Goal: Transaction & Acquisition: Purchase product/service

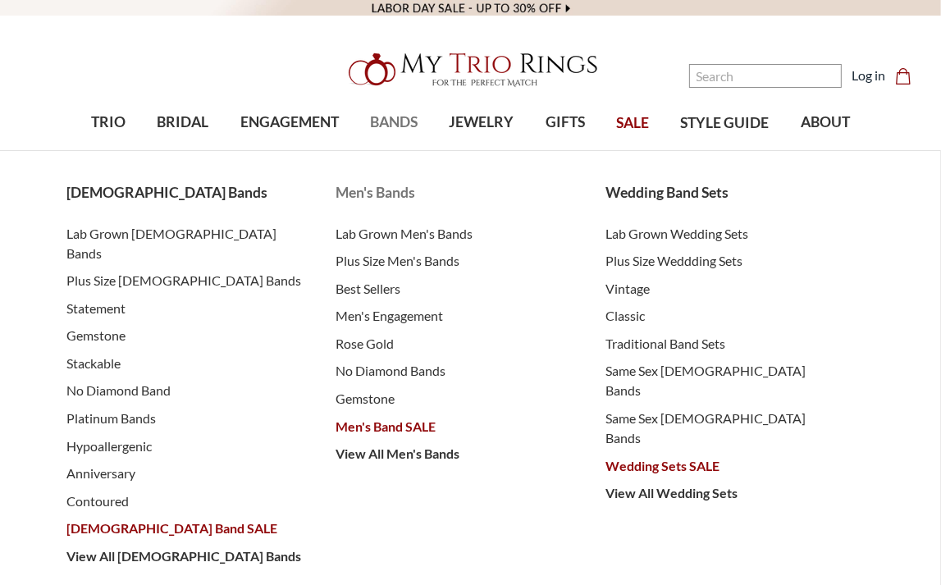
click at [347, 428] on span "Men's Band SALE" at bounding box center [453, 427] width 237 height 20
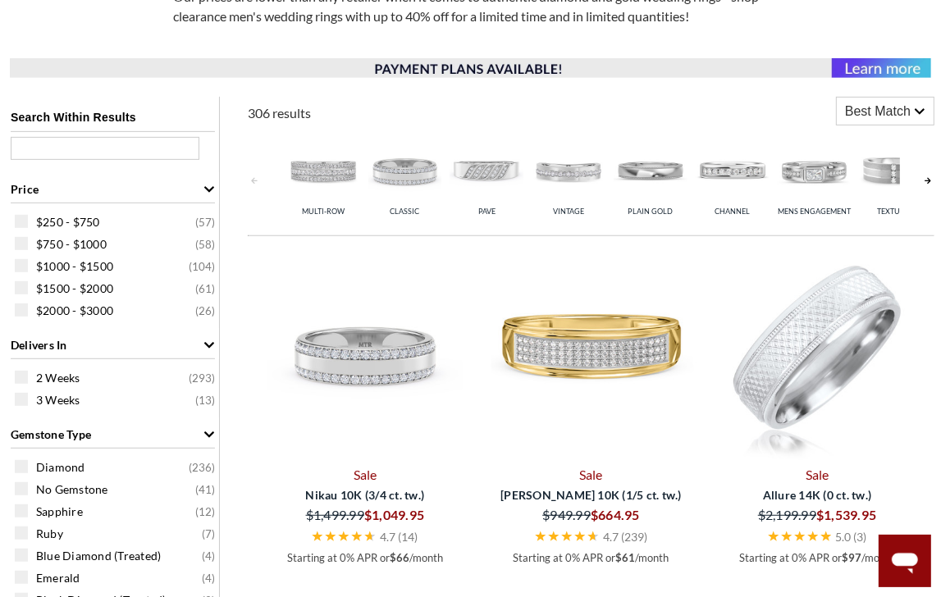
scroll to position [656, 0]
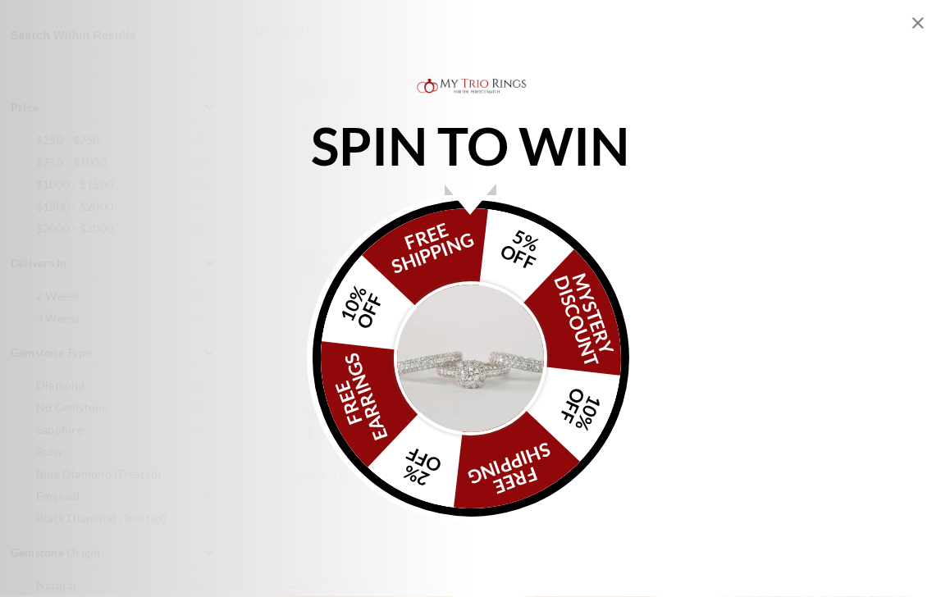
click at [918, 24] on icon "Close popup" at bounding box center [918, 23] width 20 height 20
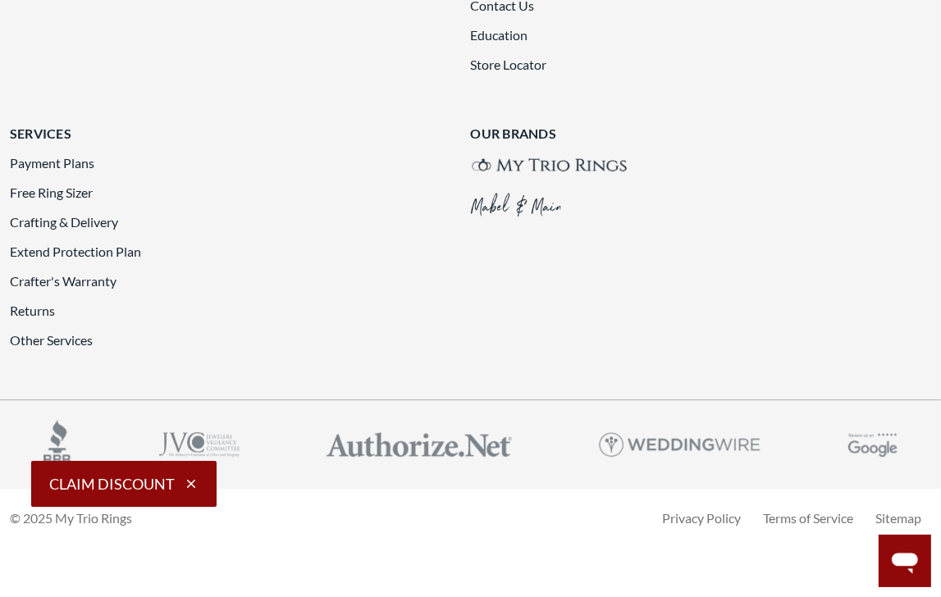
scroll to position [3772, 0]
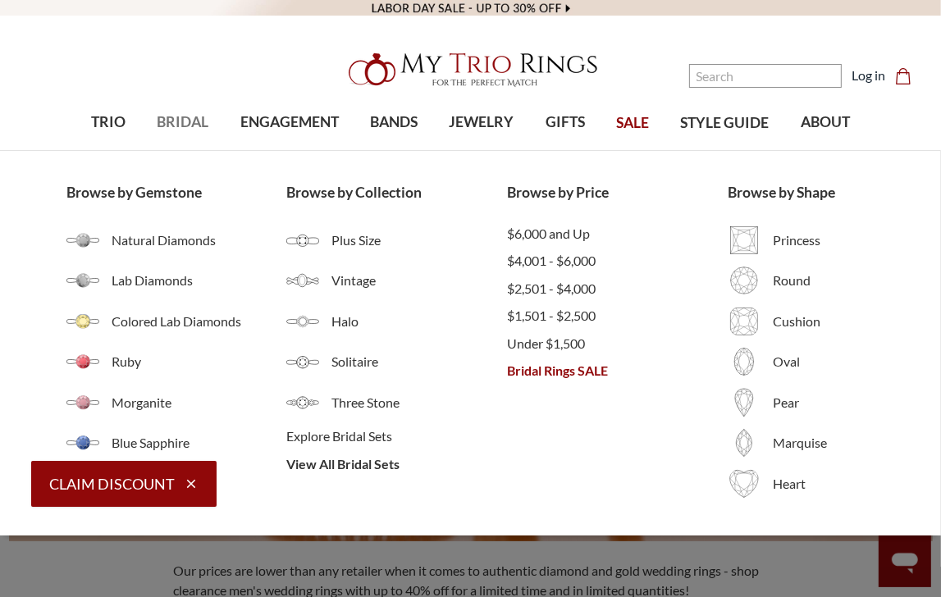
click at [182, 122] on span "BRIDAL" at bounding box center [183, 122] width 52 height 21
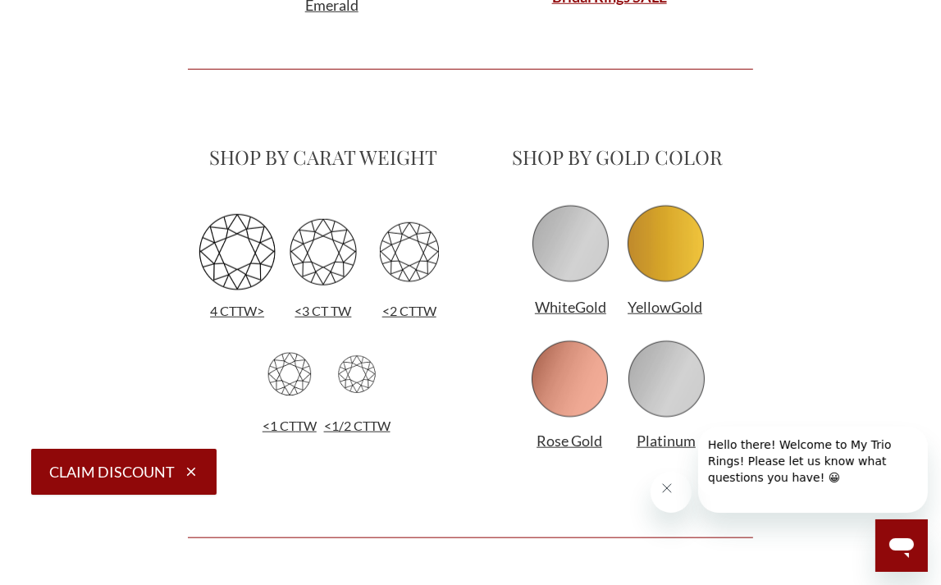
scroll to position [1230, 0]
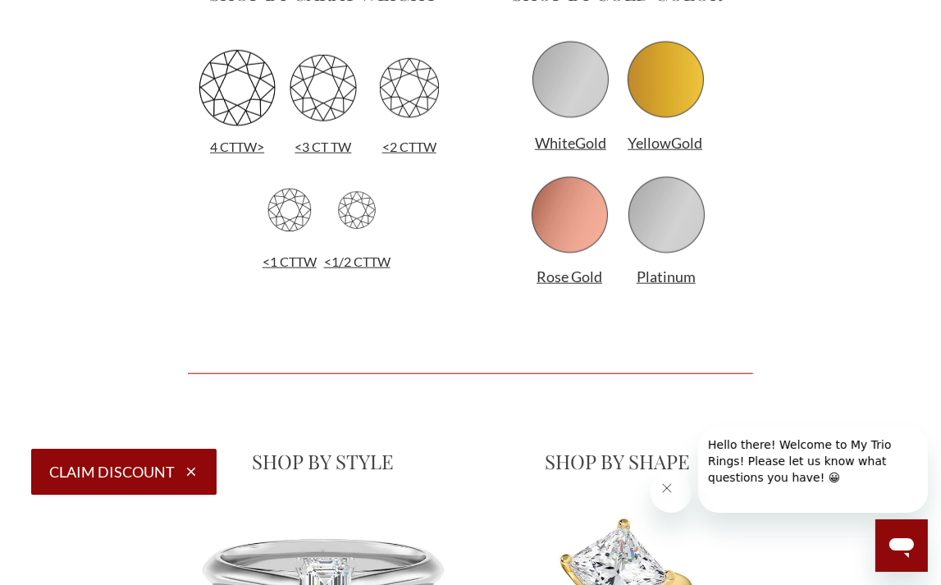
click at [659, 484] on button "Close message from company" at bounding box center [666, 487] width 33 height 33
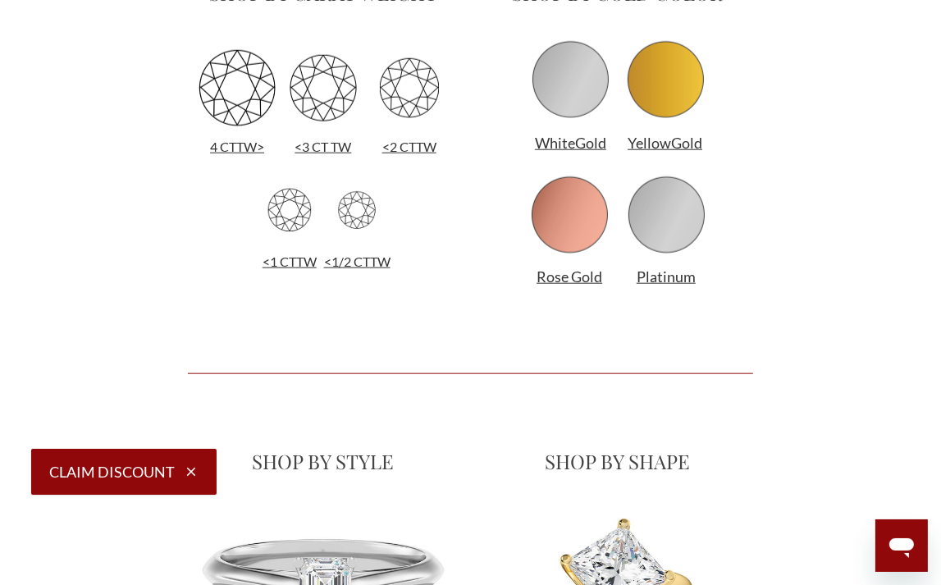
click at [194, 466] on icon "button" at bounding box center [191, 471] width 15 height 15
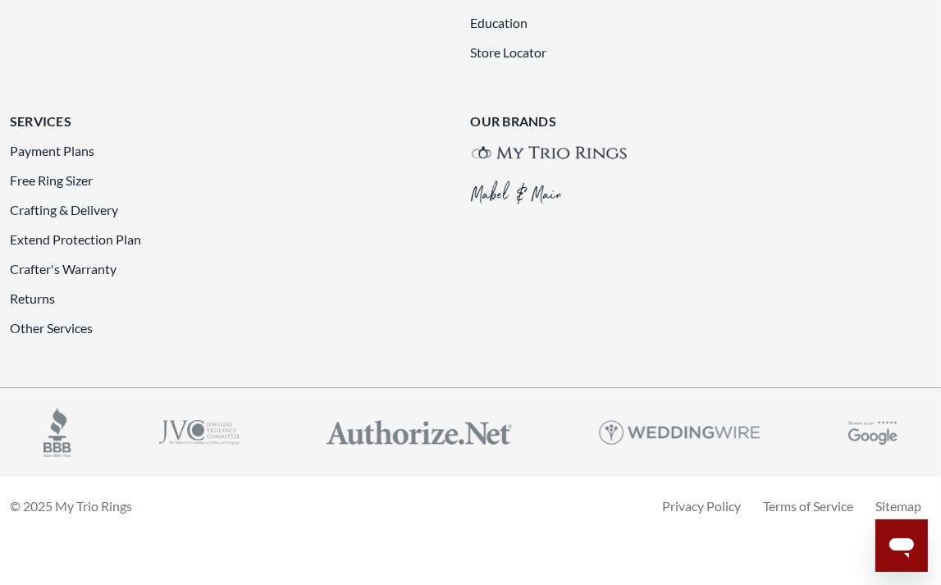
scroll to position [5495, 0]
click at [0, 0] on span "Under $1,000" at bounding box center [0, 0] width 0 height 0
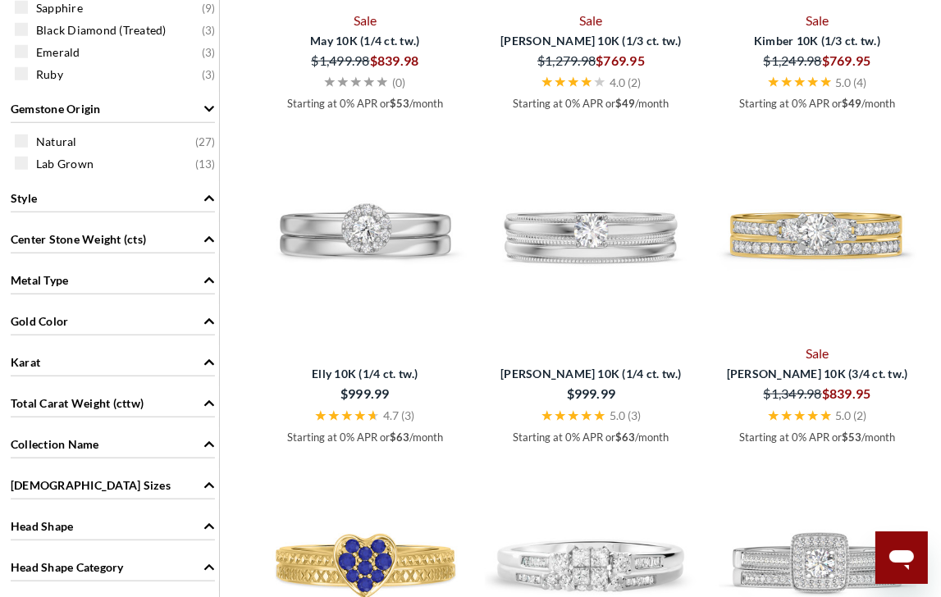
scroll to position [1148, 0]
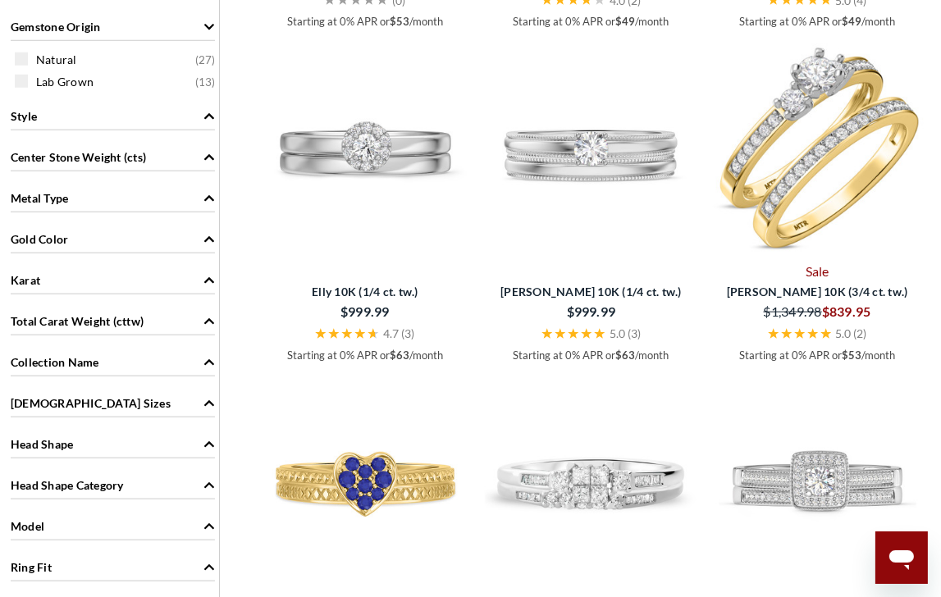
click at [784, 137] on img at bounding box center [816, 149] width 213 height 213
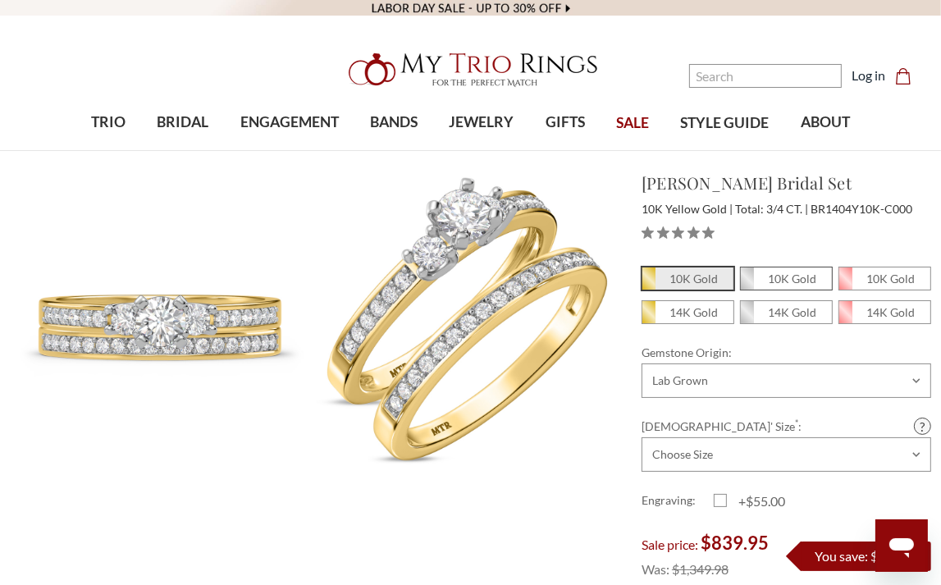
click at [800, 276] on em "10K Gold" at bounding box center [792, 278] width 48 height 14
click at [747, 283] on input "10K Gold" at bounding box center [746, 283] width 1 height 1
radio input "true"
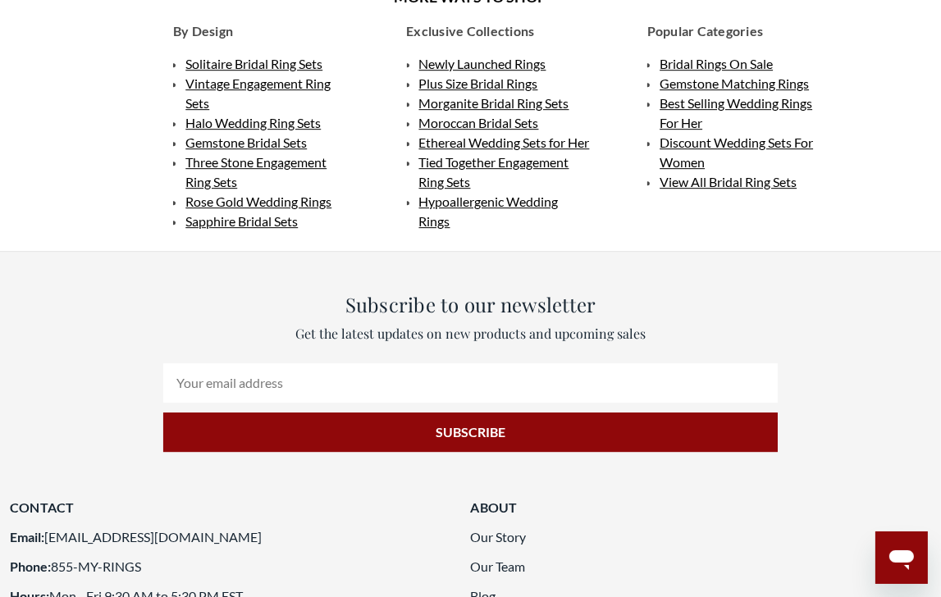
scroll to position [3854, 0]
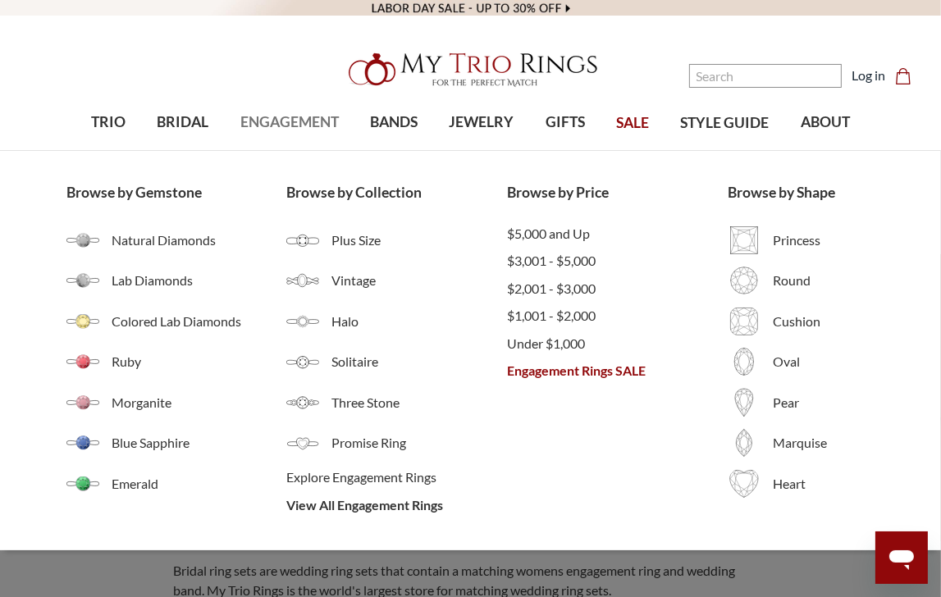
click at [275, 127] on span "ENGAGEMENT" at bounding box center [289, 122] width 98 height 21
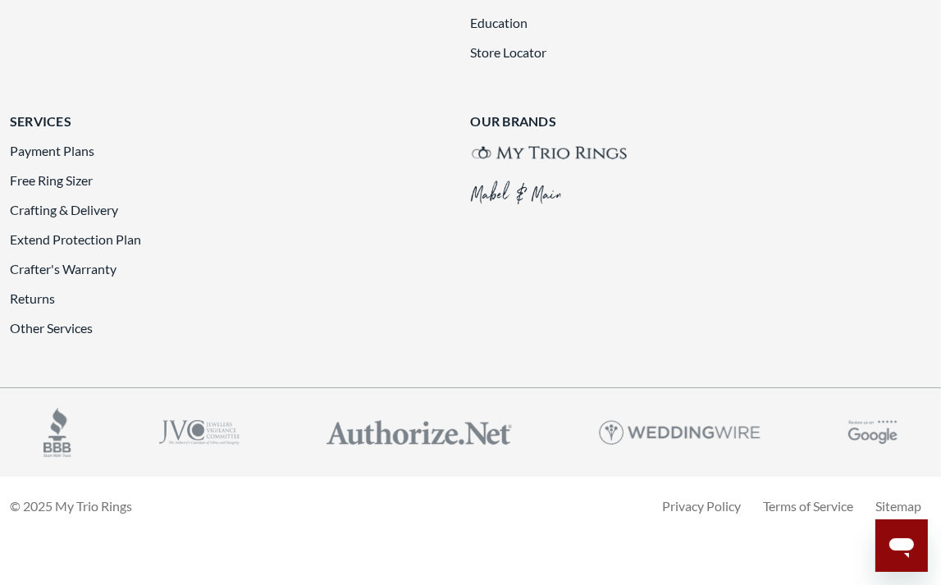
scroll to position [4593, 0]
click at [0, 0] on link "Under $1,000" at bounding box center [0, 0] width 0 height 0
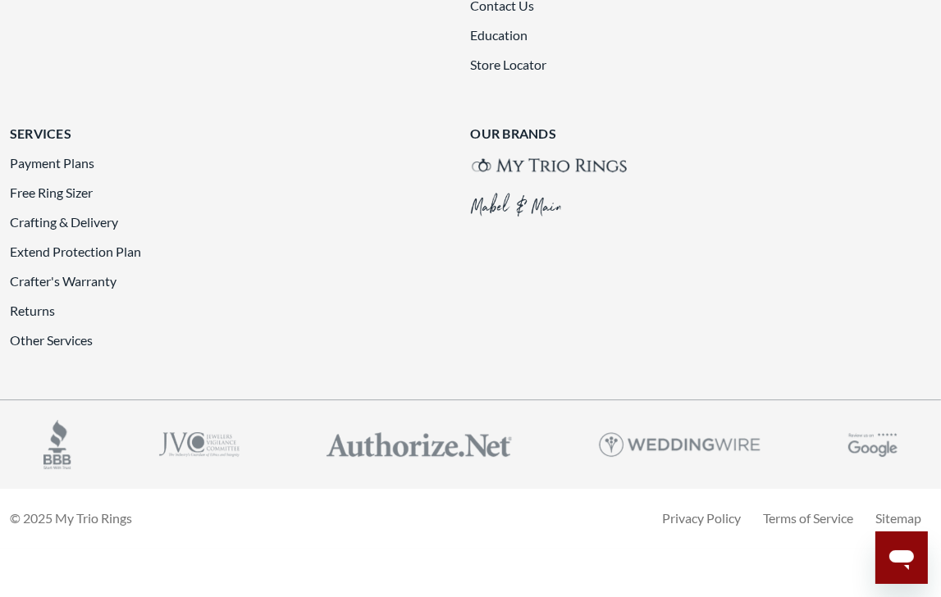
scroll to position [3854, 0]
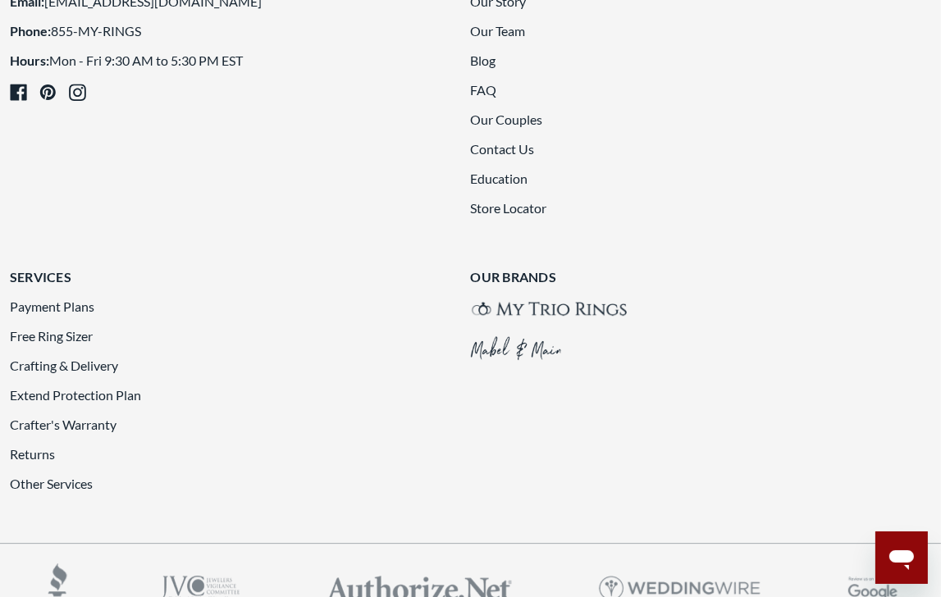
scroll to position [3686, 0]
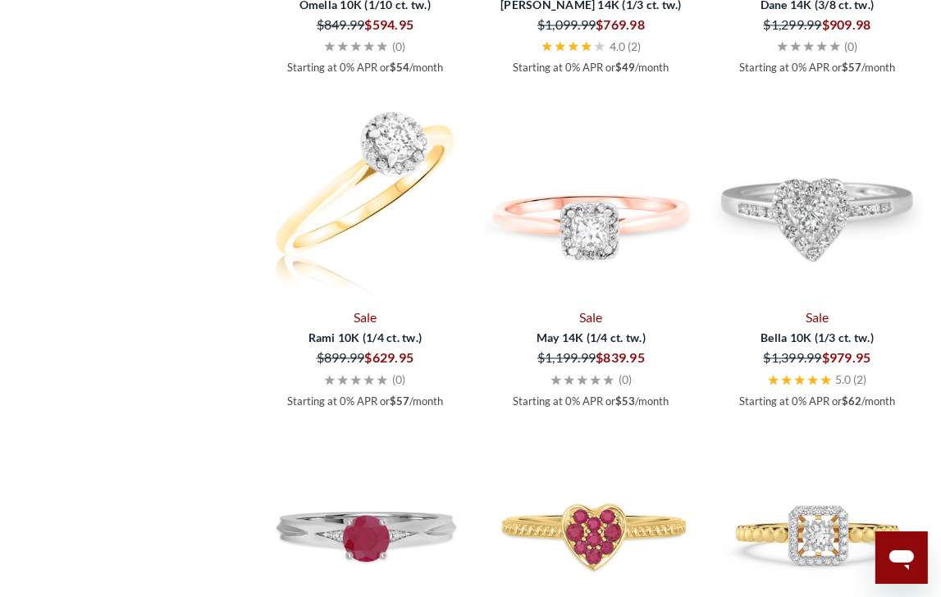
scroll to position [2620, 0]
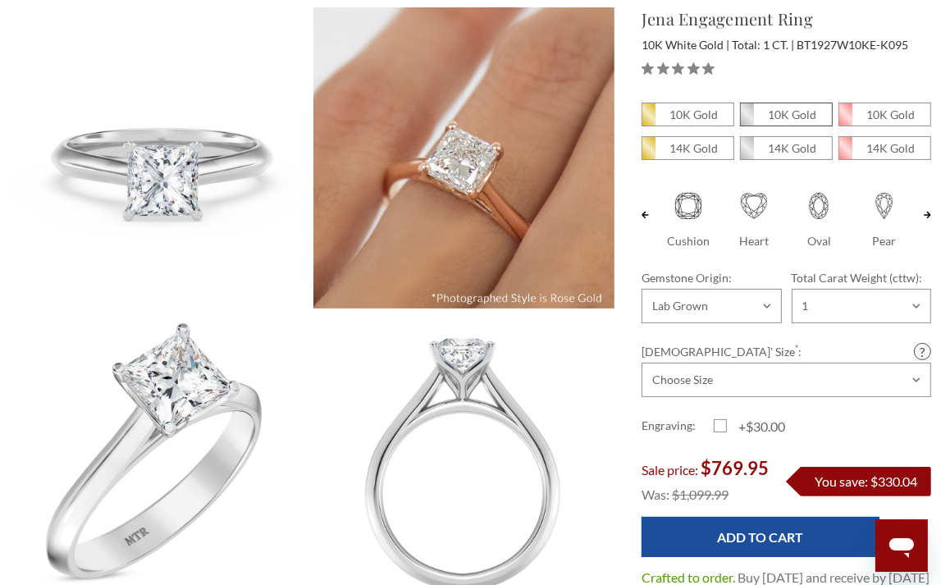
click at [792, 108] on em "10K Gold" at bounding box center [792, 114] width 48 height 14
click at [747, 119] on input "10K Gold" at bounding box center [746, 119] width 1 height 1
radio input "true"
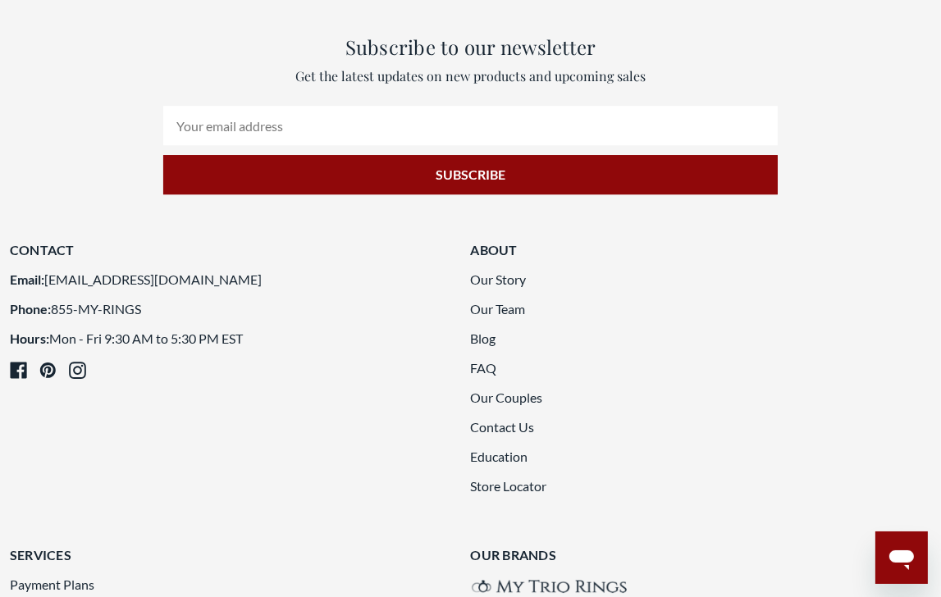
scroll to position [3850, 0]
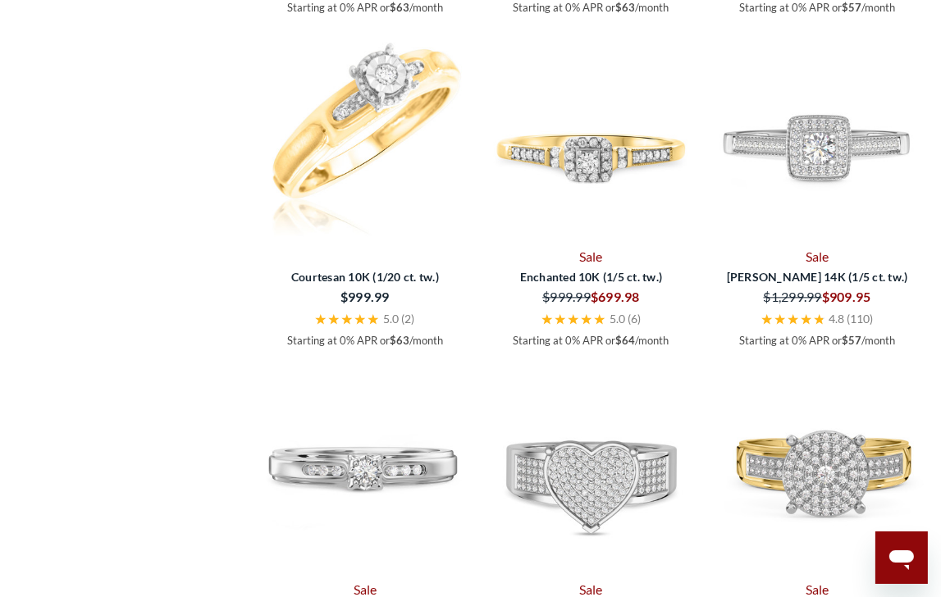
scroll to position [2775, 0]
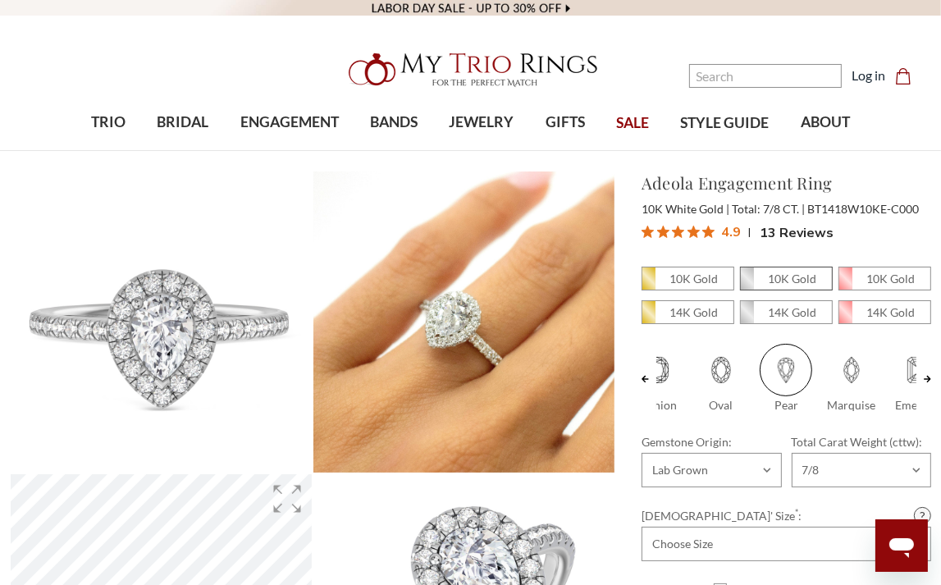
click at [785, 278] on em "10K Gold" at bounding box center [792, 278] width 48 height 14
click at [747, 283] on input "10K Gold" at bounding box center [746, 283] width 1 height 1
radio input "true"
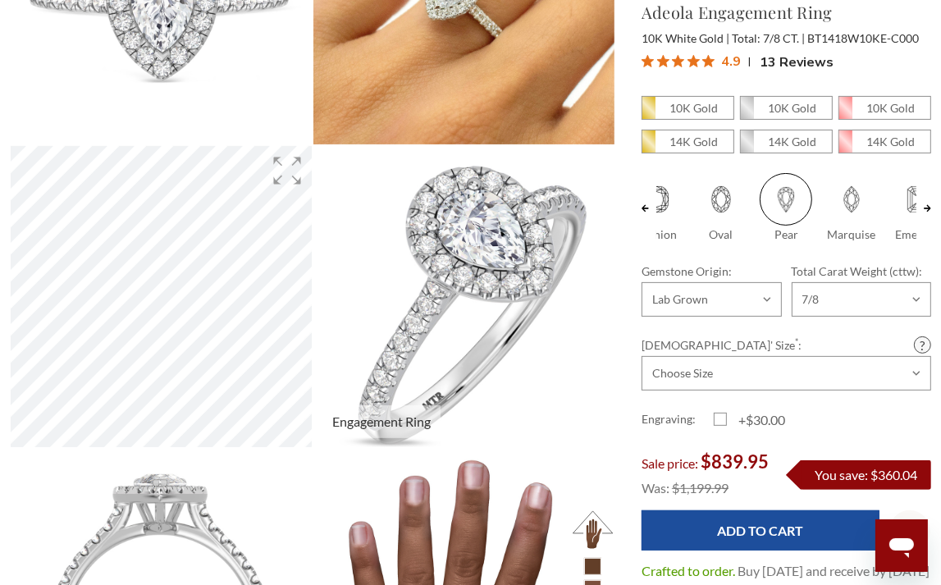
scroll to position [164, 0]
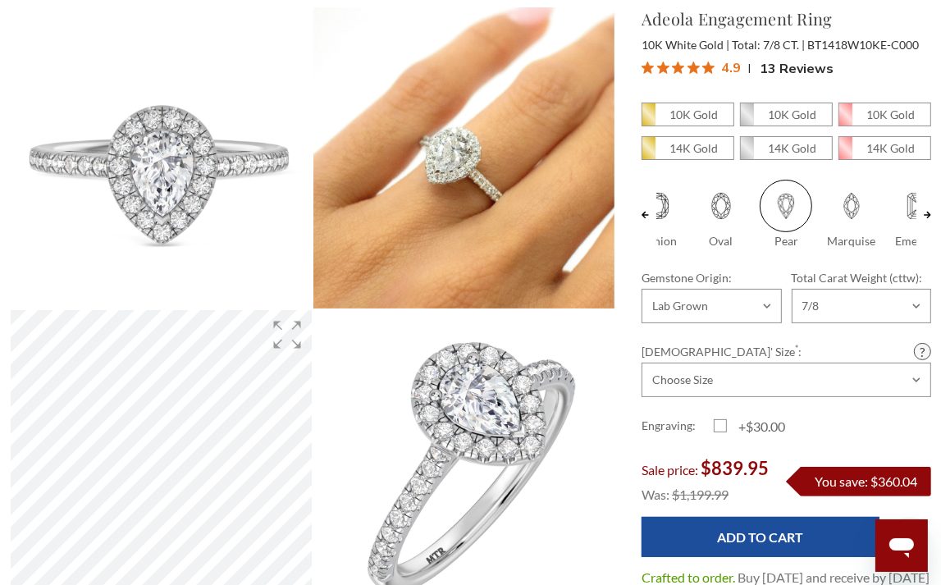
click at [806, 72] on span "13 Reviews" at bounding box center [796, 68] width 74 height 25
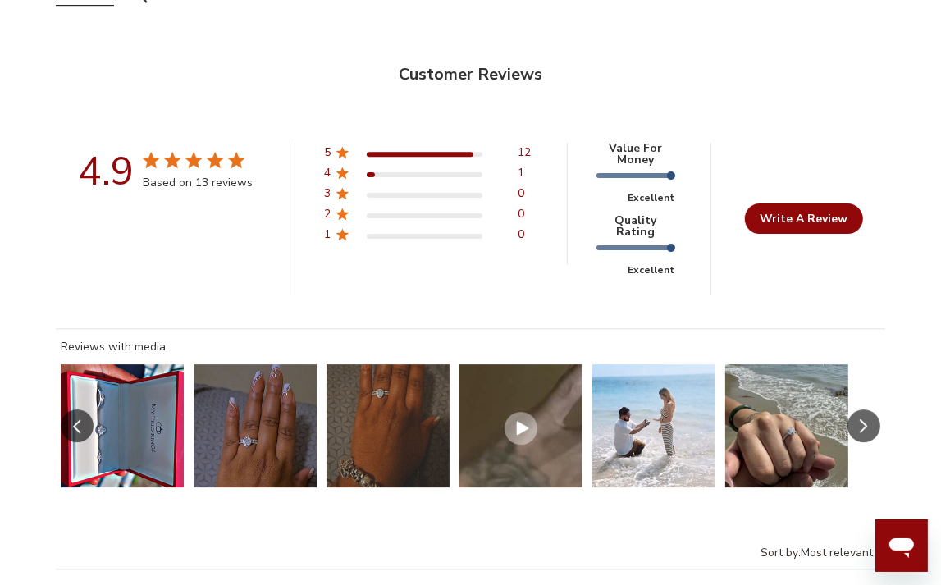
click at [227, 443] on button "Slide 2 of 8.\a Image of customer." at bounding box center [255, 425] width 123 height 123
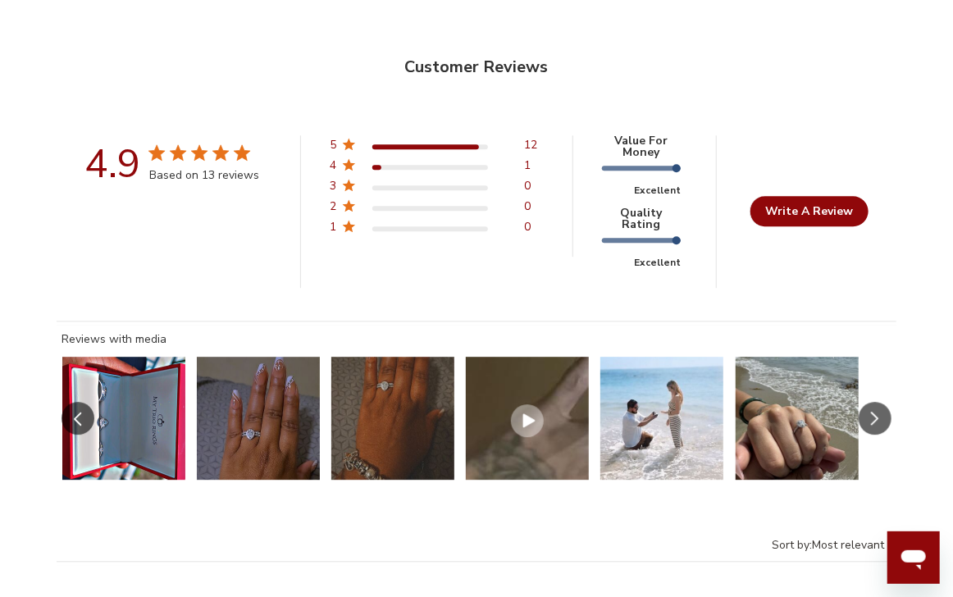
scroll to position [608, 921]
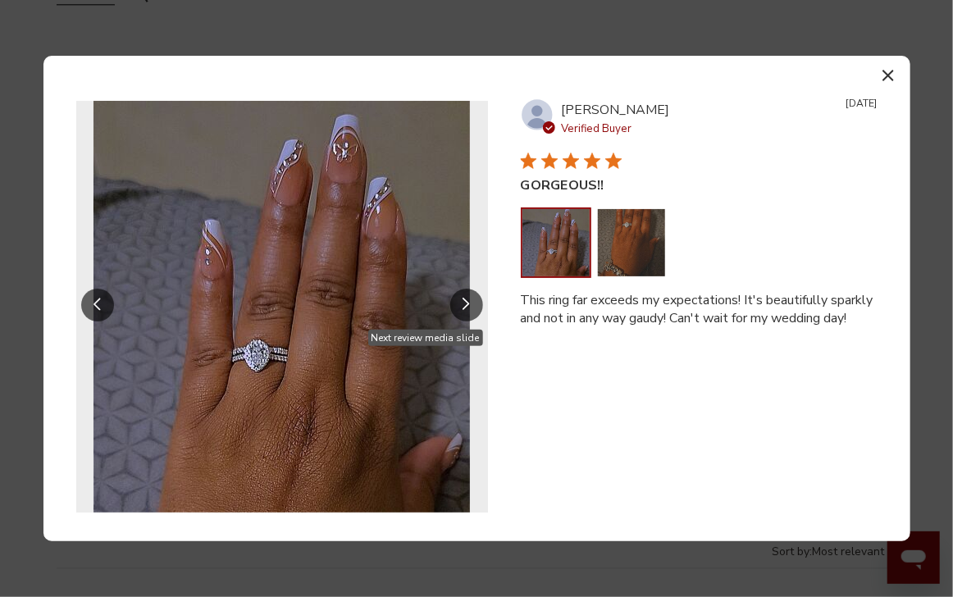
click at [471, 301] on button "Slide Controls" at bounding box center [466, 305] width 33 height 33
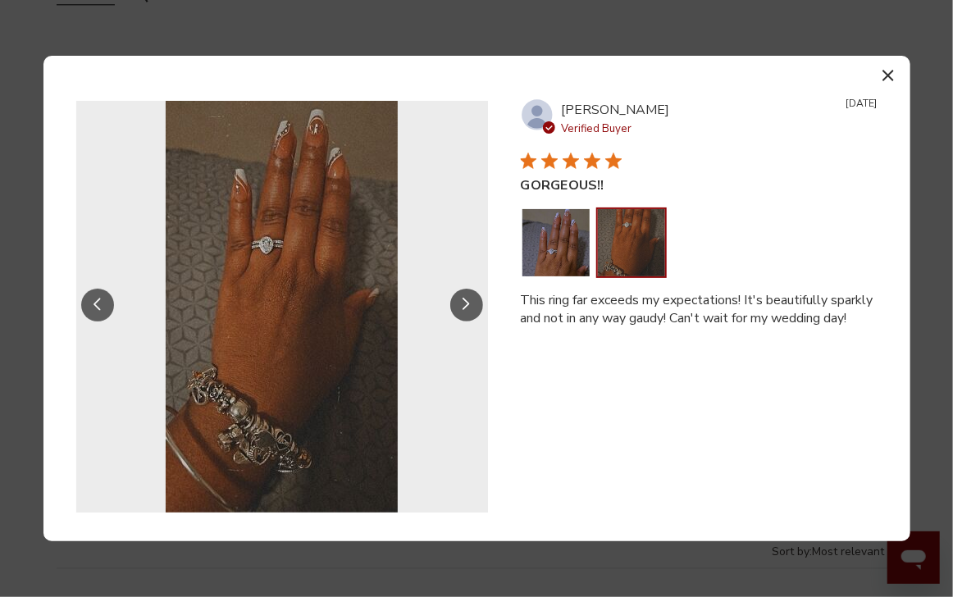
click at [471, 301] on button "Slide Controls" at bounding box center [466, 305] width 33 height 33
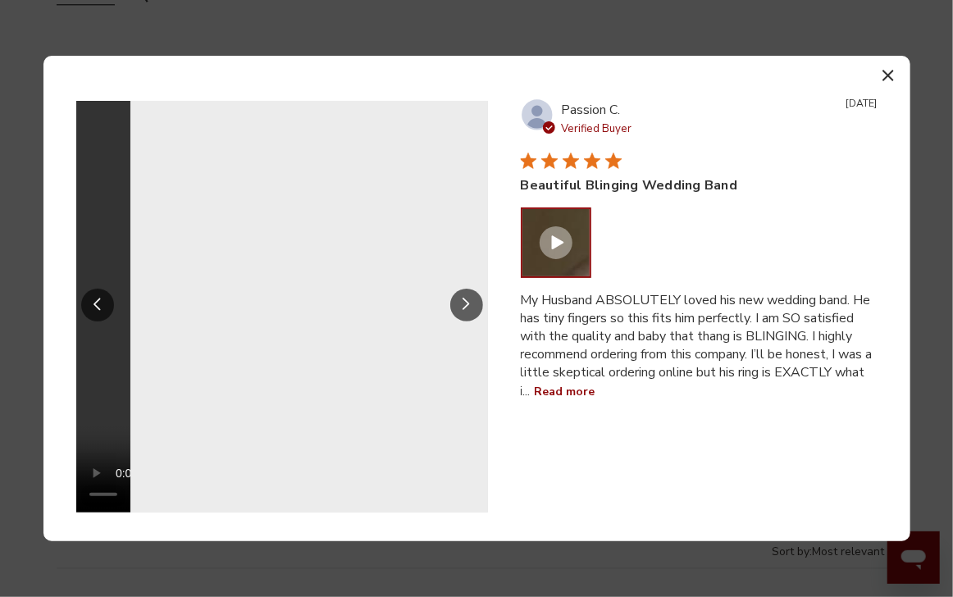
click at [471, 301] on button "Slide Controls" at bounding box center [466, 305] width 33 height 33
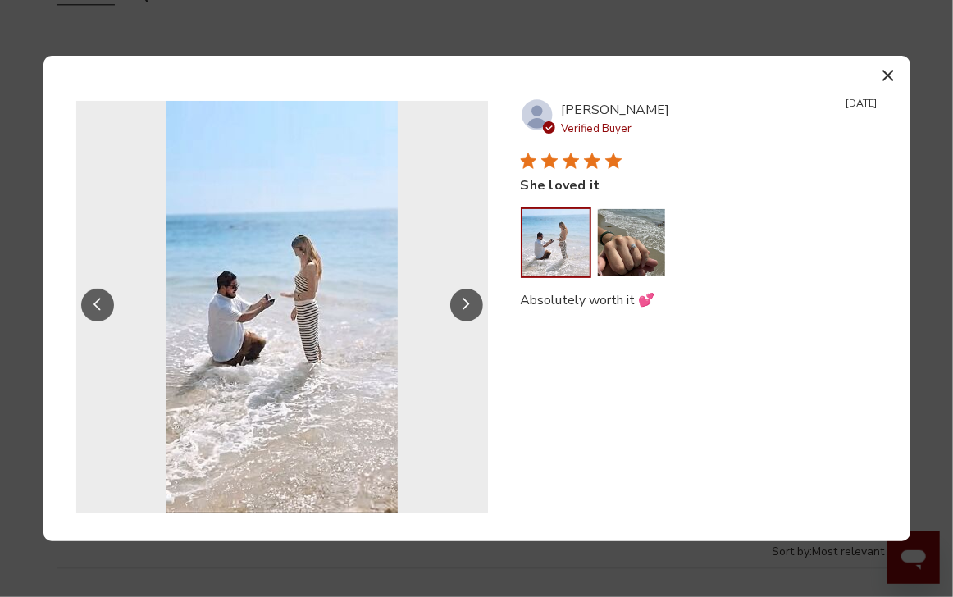
click at [471, 301] on button "Slide Controls" at bounding box center [466, 305] width 33 height 33
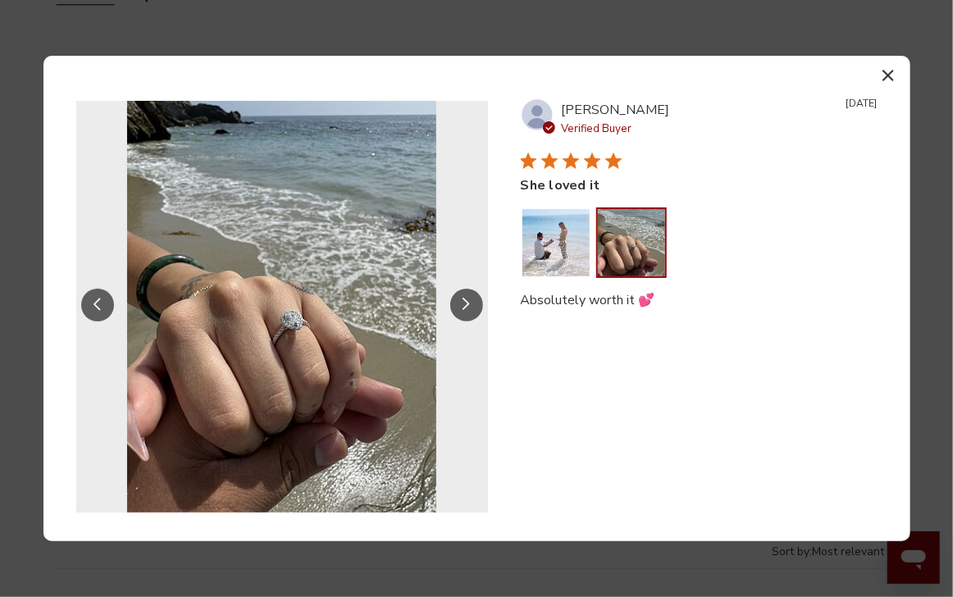
click at [471, 301] on button "Slide Controls" at bounding box center [466, 305] width 33 height 33
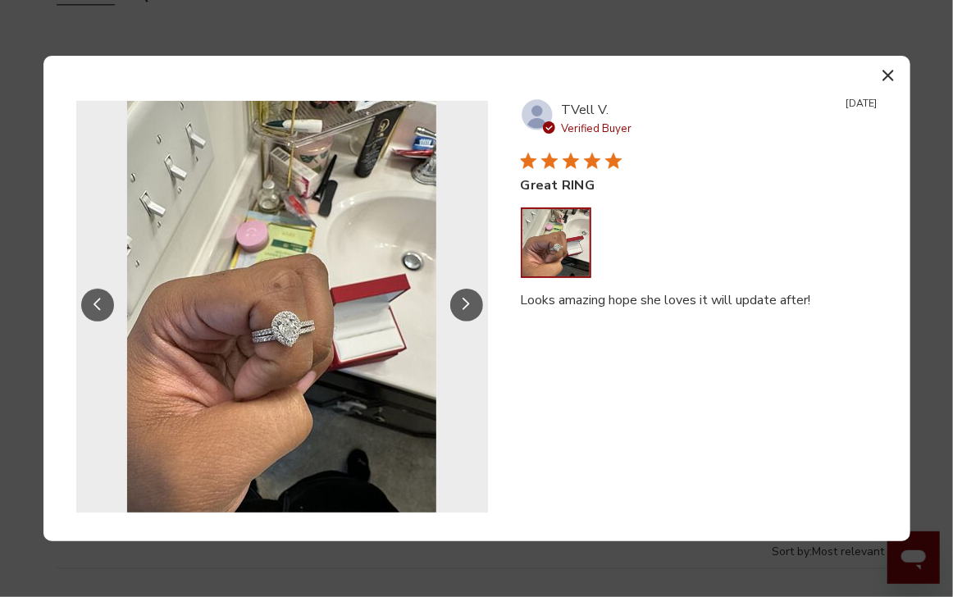
click at [471, 301] on button "Slide Controls" at bounding box center [466, 305] width 33 height 33
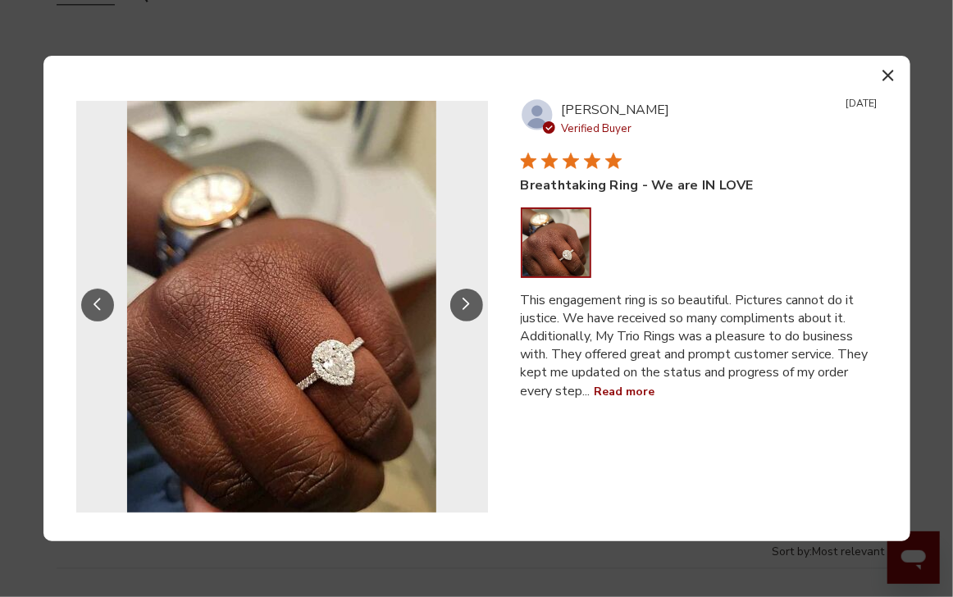
click at [471, 301] on button "Slide Controls" at bounding box center [466, 305] width 33 height 33
drag, startPoint x: 619, startPoint y: 397, endPoint x: 612, endPoint y: 385, distance: 14.3
click at [619, 396] on button "Read more" at bounding box center [625, 391] width 61 height 20
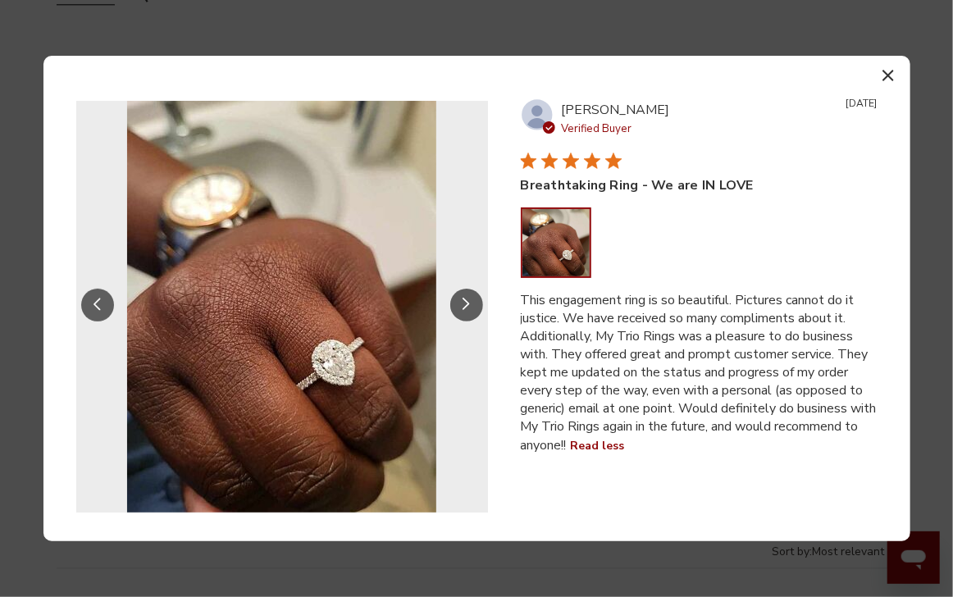
click at [721, 260] on div at bounding box center [699, 242] width 355 height 67
click at [902, 70] on div "Close modal" at bounding box center [890, 75] width 26 height 24
click at [452, 308] on button "Slide Controls" at bounding box center [466, 305] width 33 height 33
click at [463, 299] on icon "Slide Controls" at bounding box center [466, 304] width 7 height 13
click at [887, 72] on icon "button" at bounding box center [887, 75] width 11 height 11
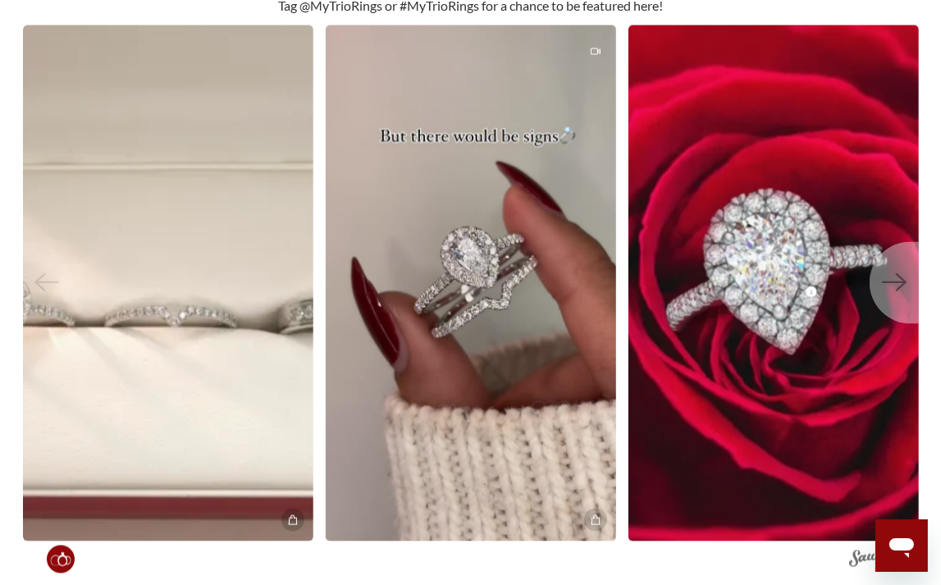
scroll to position [2067, 0]
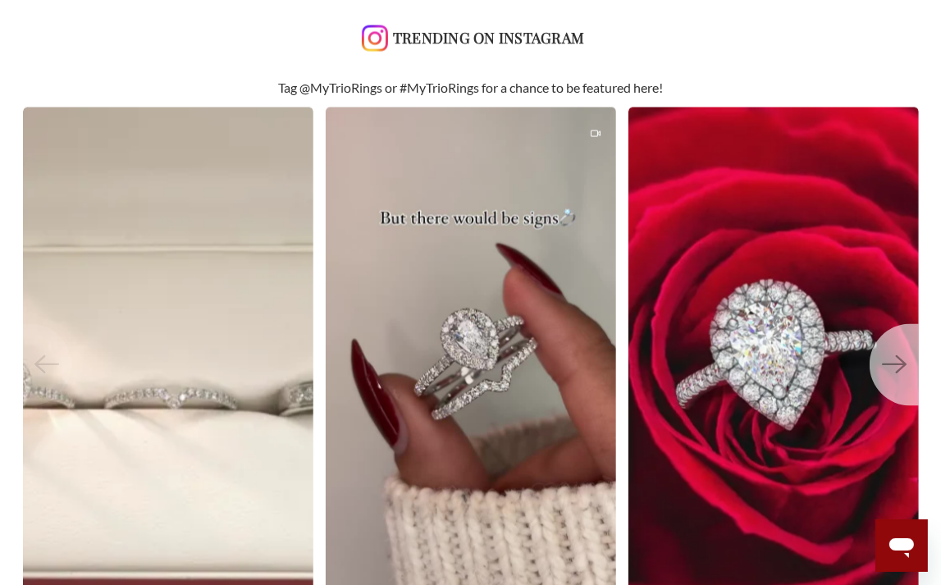
click at [910, 358] on button "Next" at bounding box center [893, 365] width 49 height 82
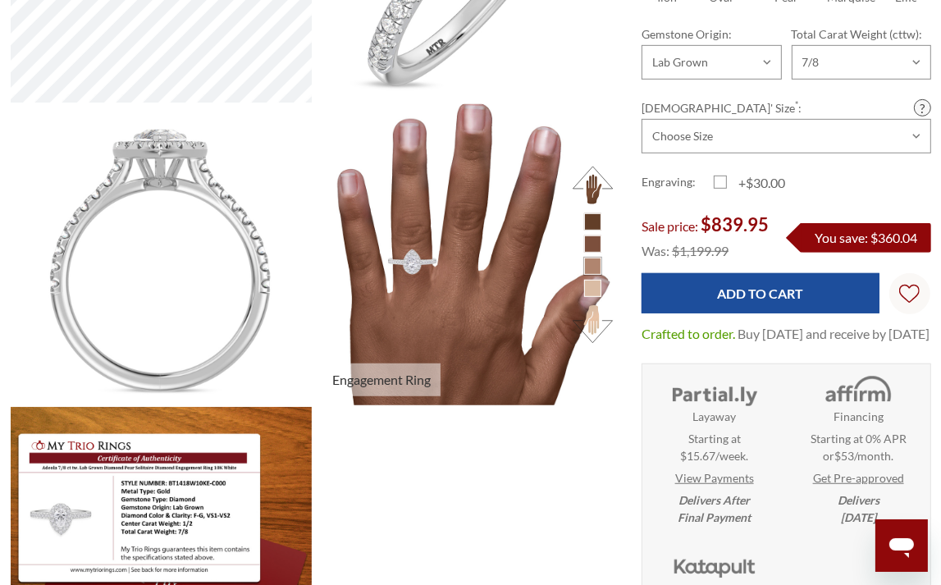
scroll to position [426, 0]
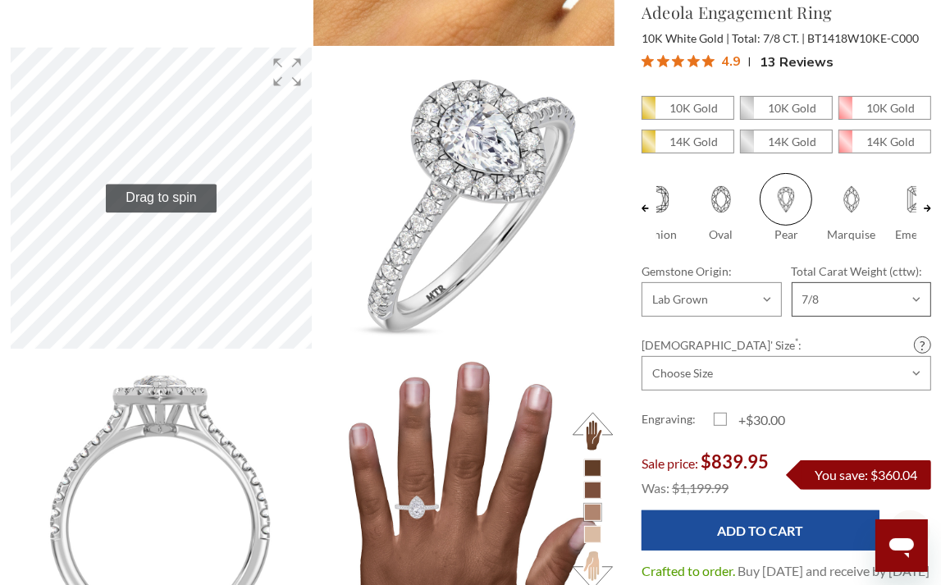
click at [926, 289] on select "Choose Options 3/4 7/8 1 1/10 1 3/8 2 1/2 2 5/8 2 2/3 3 3/4 3 7/8" at bounding box center [860, 299] width 139 height 34
select select "21216983"
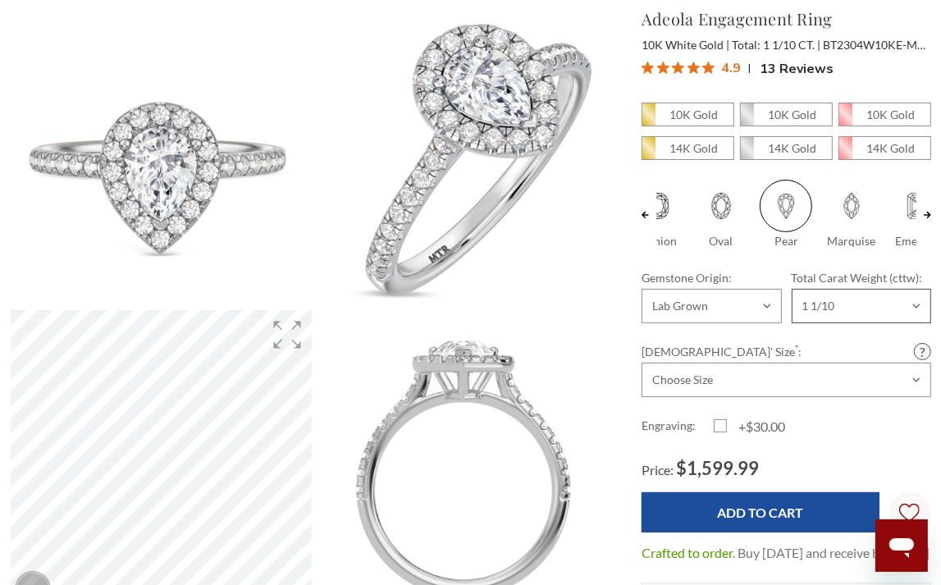
click at [919, 318] on select "Choose Options 3/4 7/8 1 1/10 1 3/8 2 1/2 2 5/8 2 2/3 3 3/4 3 7/8" at bounding box center [860, 306] width 139 height 34
select select "21293562"
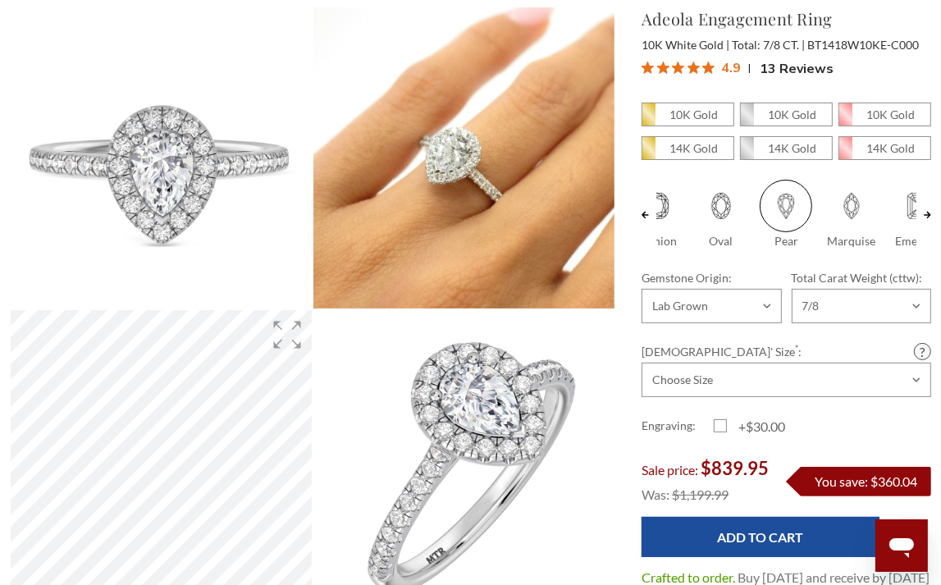
click at [783, 409] on div "10K Gold 10K Gold" at bounding box center [785, 279] width 289 height 353
click at [786, 395] on select "Choose Size 3.00 3.25 3.50 3.75 4.00 4.25 4.50 4.75 5.00 5.25 5.50 5.75 6.00 6.…" at bounding box center [785, 379] width 289 height 34
select select "21217117"
click at [641, 374] on select "Choose Size 3.00 3.25 3.50 3.75 4.00 4.25 4.50 4.75 5.00 5.25 5.50 5.75 6.00 6.…" at bounding box center [785, 379] width 289 height 34
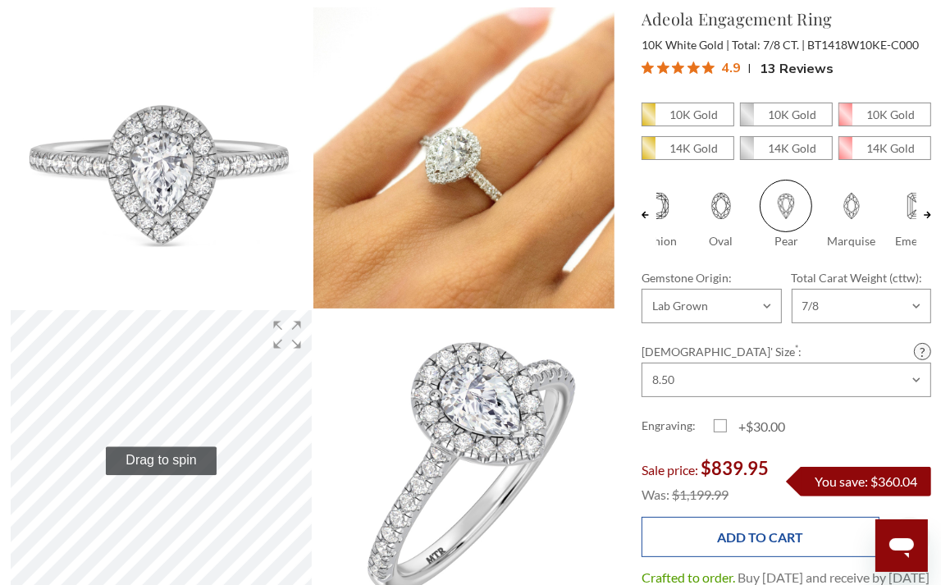
click at [741, 549] on input "Add to Cart" at bounding box center [760, 537] width 238 height 40
click at [697, 549] on input "Add to Cart" at bounding box center [760, 537] width 238 height 40
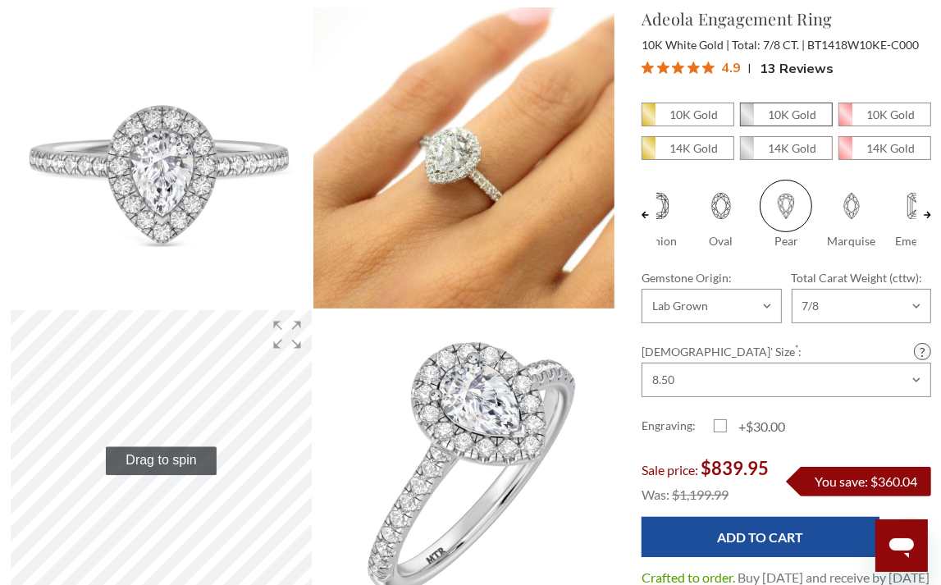
click at [814, 112] on em "10K Gold" at bounding box center [792, 114] width 48 height 14
click at [747, 119] on input "10K Gold" at bounding box center [746, 119] width 1 height 1
radio input "true"
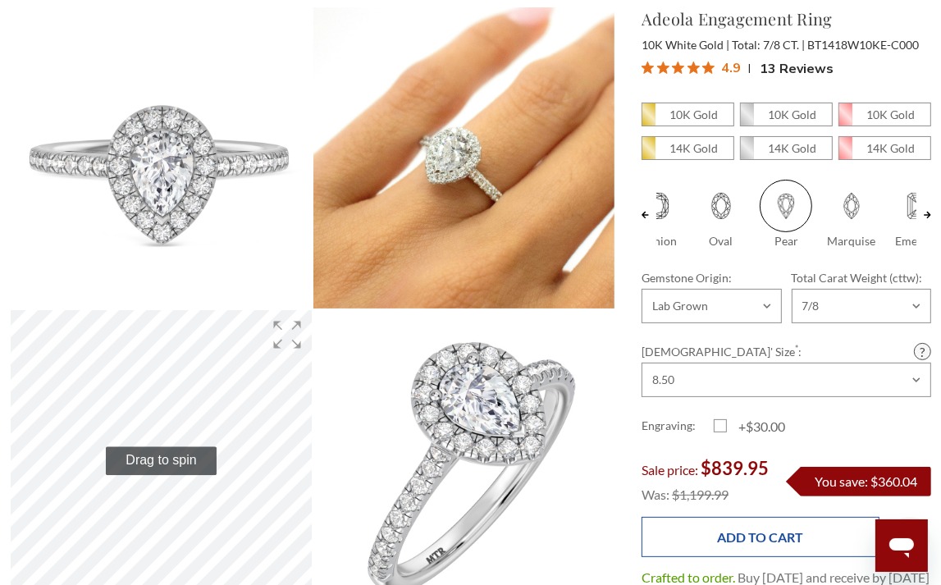
click at [706, 540] on input "Add to Cart" at bounding box center [760, 537] width 238 height 40
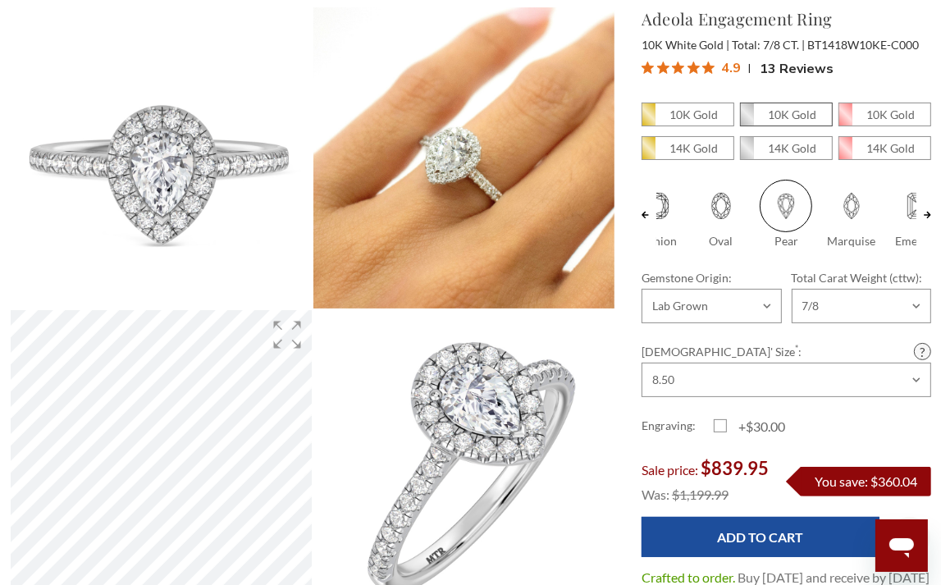
click at [787, 112] on em "10K Gold" at bounding box center [792, 114] width 48 height 14
click at [747, 119] on input "10K Gold" at bounding box center [746, 119] width 1 height 1
radio input "true"
click at [787, 112] on em "10K Gold" at bounding box center [792, 114] width 48 height 14
click at [747, 119] on input "10K Gold" at bounding box center [746, 119] width 1 height 1
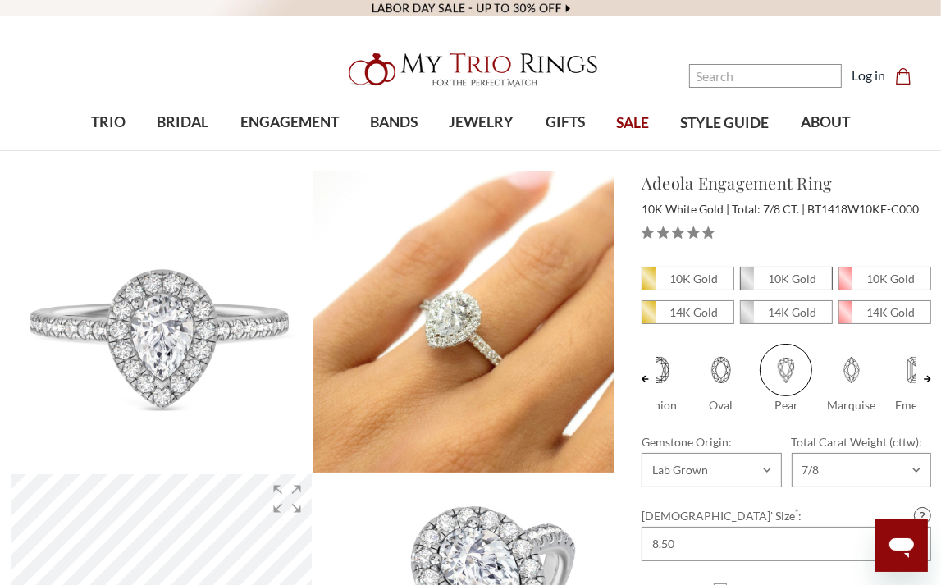
click at [789, 271] on em "10K Gold" at bounding box center [792, 278] width 48 height 14
click at [747, 283] on input "10K Gold" at bounding box center [746, 283] width 1 height 1
radio input "true"
click at [762, 271] on span "10K Gold" at bounding box center [786, 278] width 91 height 22
click at [747, 283] on input "10K Gold" at bounding box center [746, 283] width 1 height 1
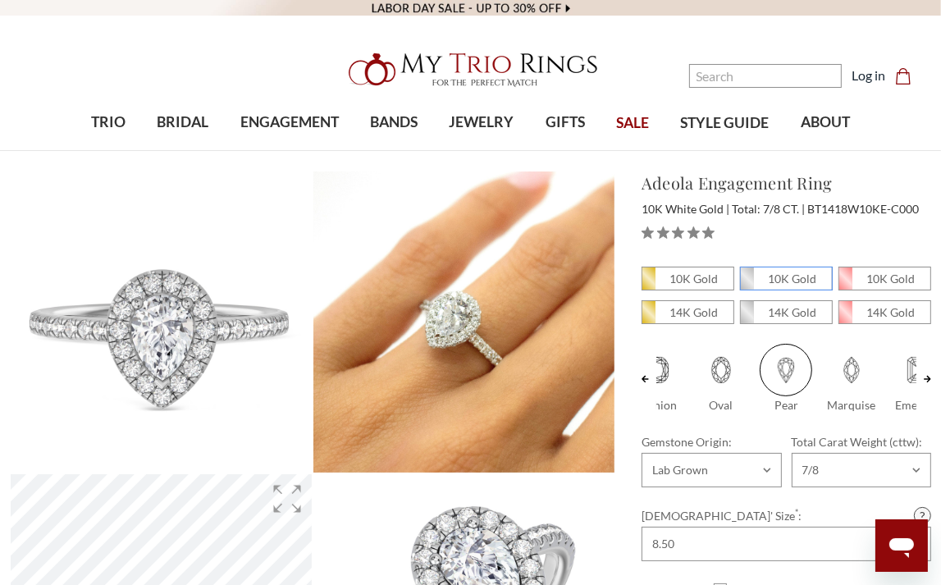
radio input "true"
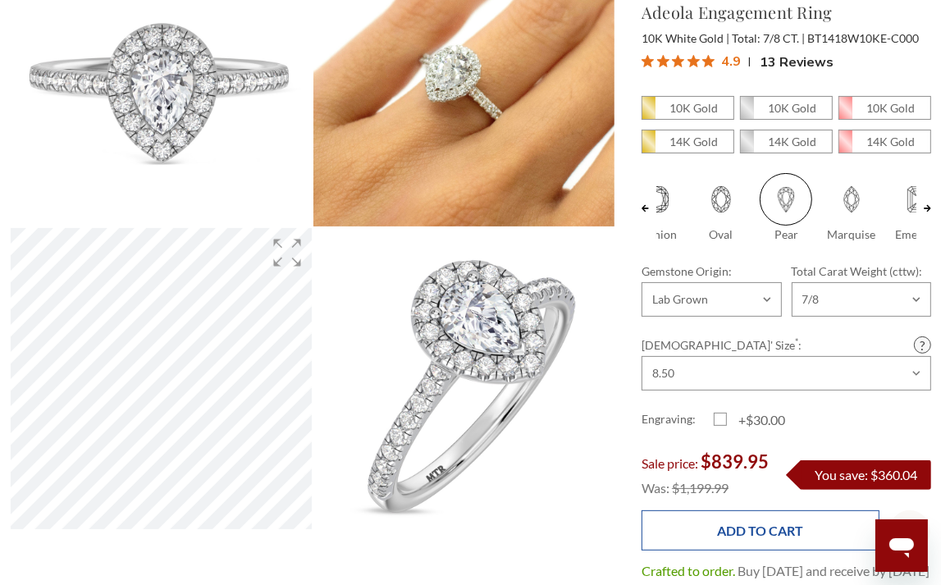
click at [751, 536] on input "Add to Cart" at bounding box center [760, 530] width 238 height 40
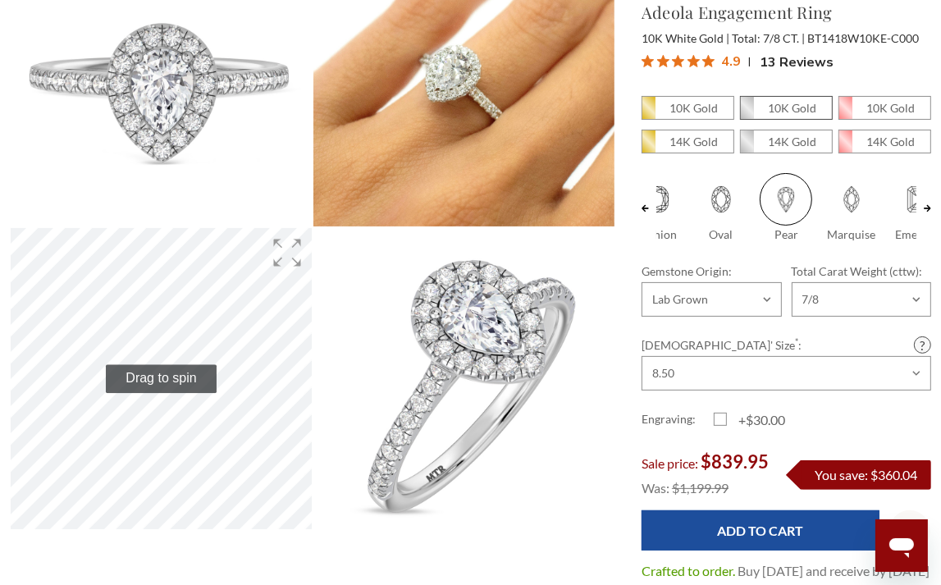
click at [771, 106] on em "10K Gold" at bounding box center [792, 108] width 48 height 14
click at [747, 112] on input "10K Gold" at bounding box center [746, 112] width 1 height 1
radio input "true"
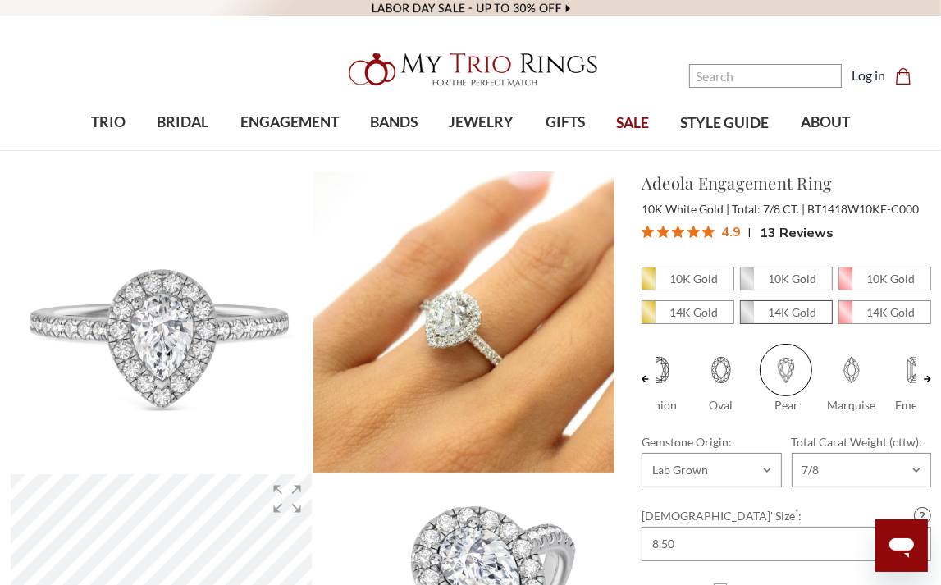
click at [782, 316] on em "14K Gold" at bounding box center [792, 312] width 48 height 14
click at [747, 317] on input "14K Gold" at bounding box center [746, 317] width 1 height 1
radio input "true"
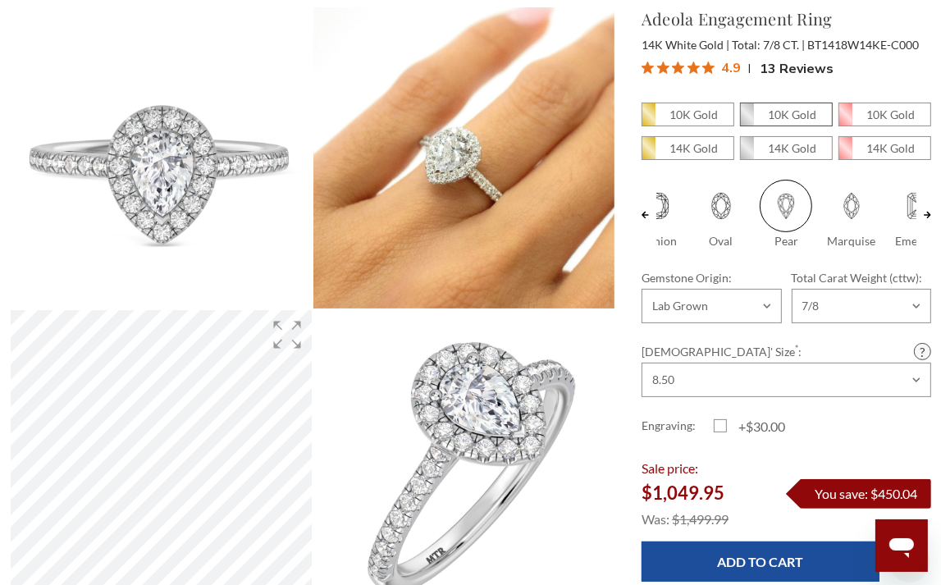
click at [773, 116] on em "10K Gold" at bounding box center [792, 114] width 48 height 14
click at [747, 119] on input "10K Gold" at bounding box center [746, 119] width 1 height 1
radio input "true"
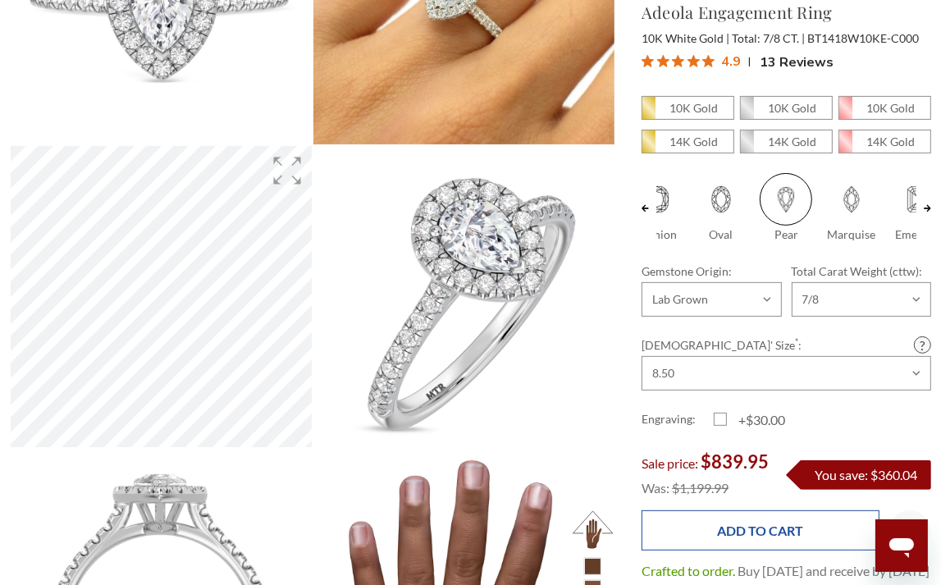
click at [741, 550] on input "Add to Cart" at bounding box center [760, 530] width 238 height 40
click at [713, 550] on input "Add to Cart" at bounding box center [760, 530] width 238 height 40
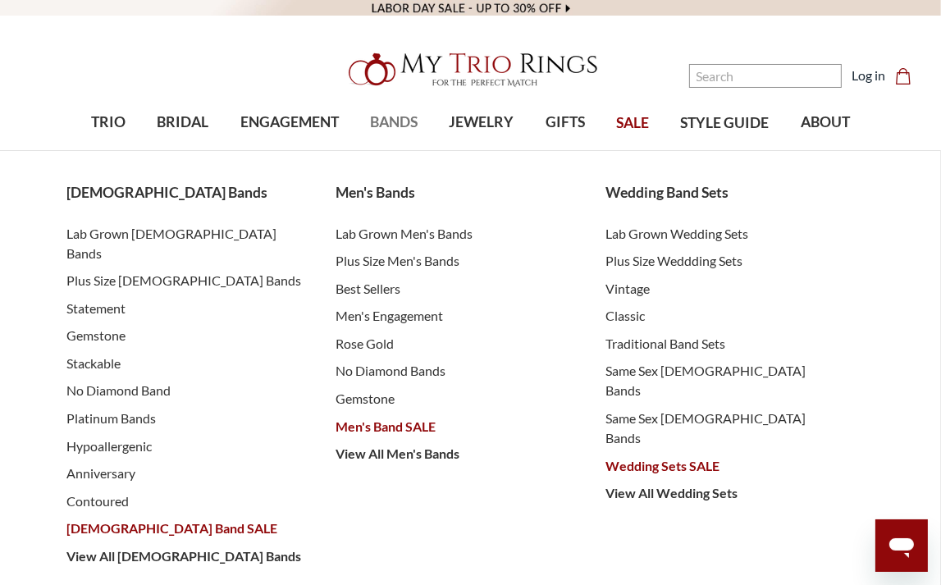
click at [394, 119] on span "BANDS" at bounding box center [394, 122] width 48 height 21
click at [385, 322] on span "Men's Engagement" at bounding box center [453, 316] width 237 height 20
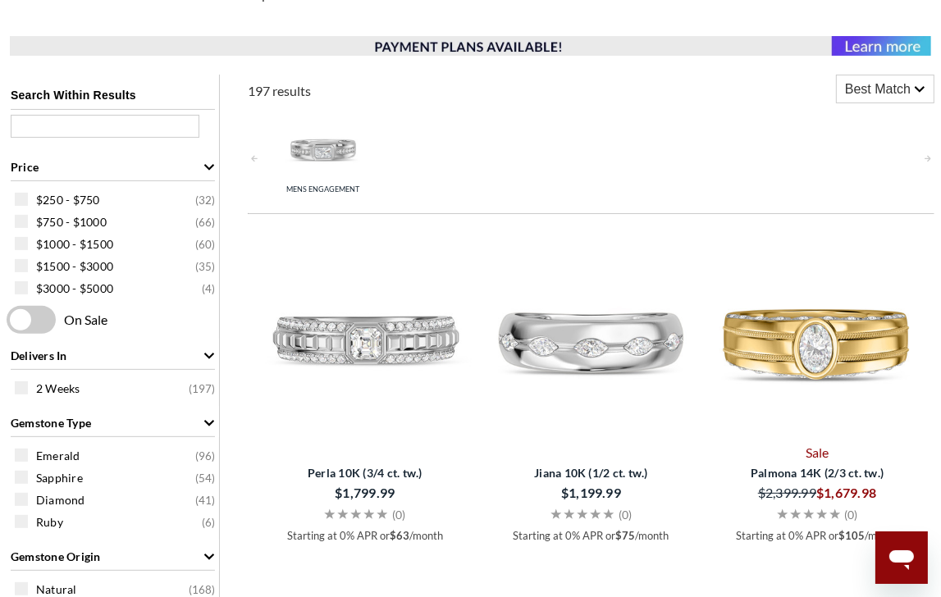
scroll to position [82, 0]
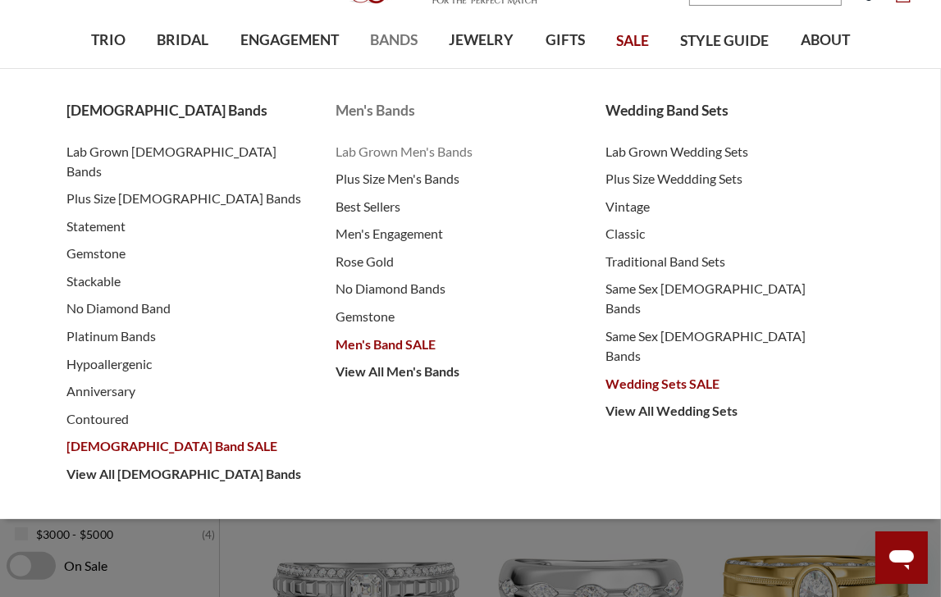
click at [427, 152] on span "Lab Grown Men's Bands" at bounding box center [453, 152] width 237 height 20
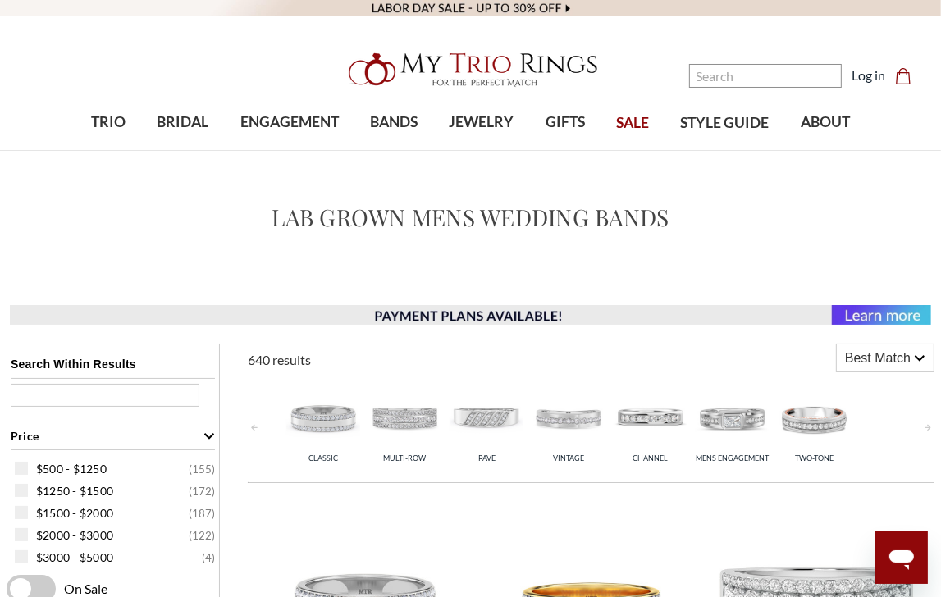
click at [650, 417] on img at bounding box center [650, 418] width 74 height 74
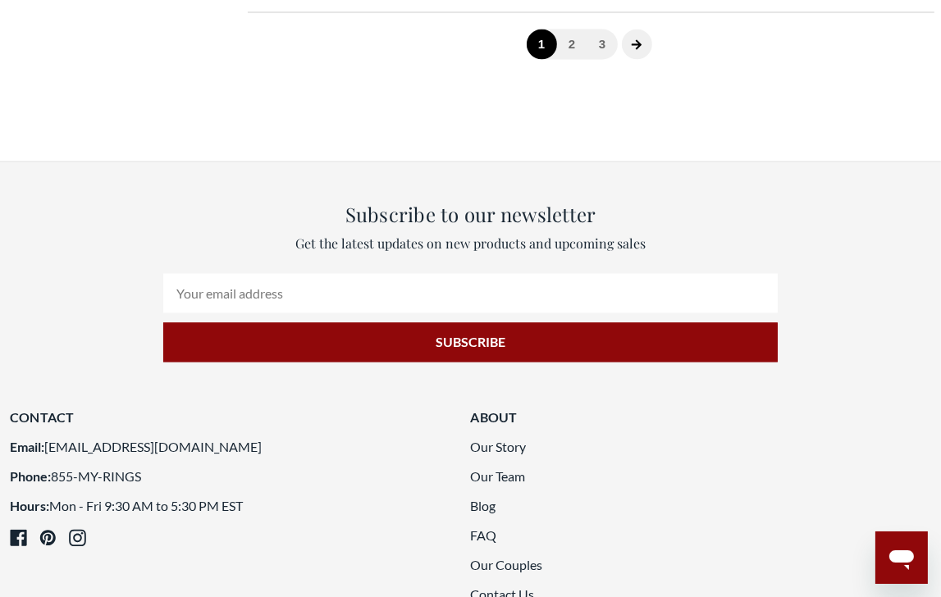
scroll to position [2214, 0]
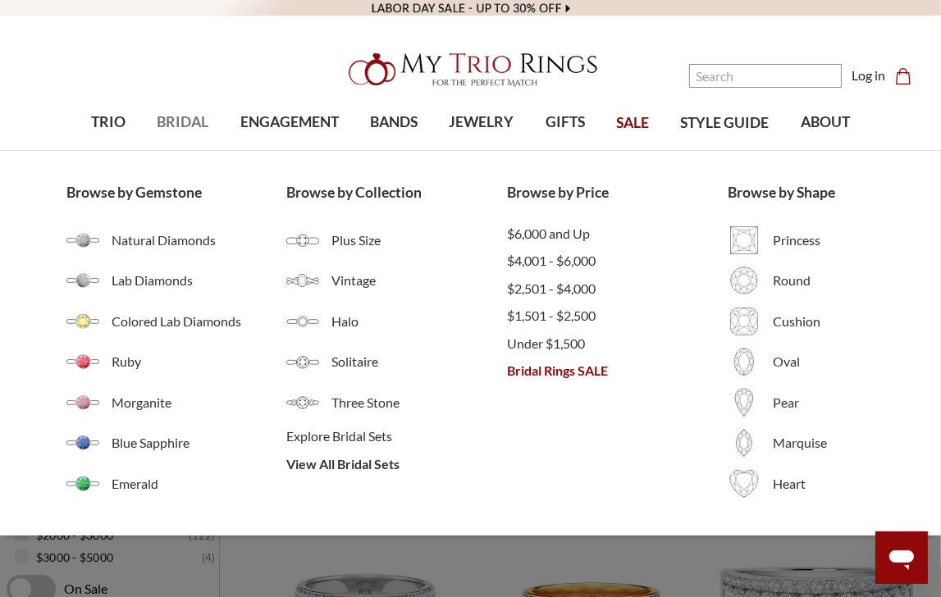
click at [185, 118] on span "BRIDAL" at bounding box center [183, 122] width 52 height 21
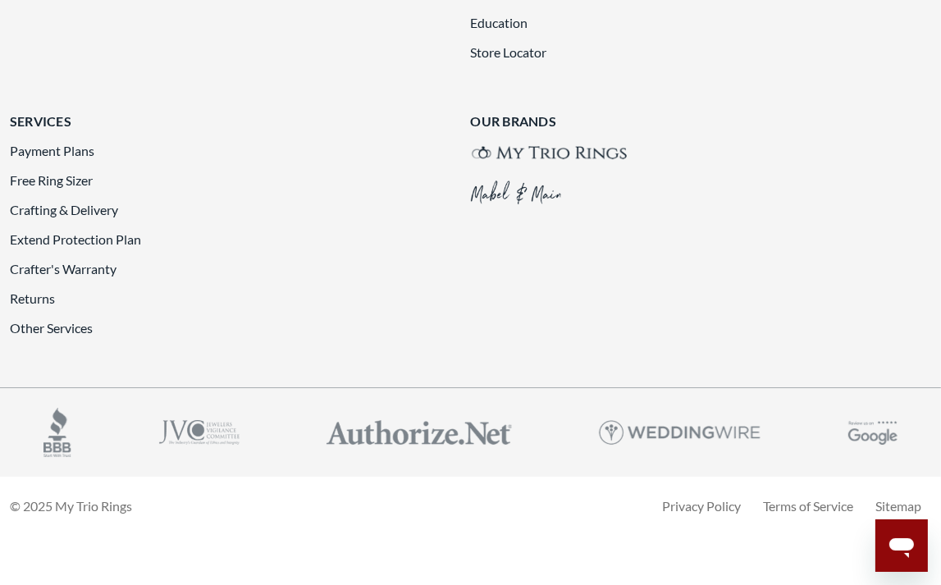
scroll to position [5413, 0]
click at [0, 0] on span "Under $1,000" at bounding box center [0, 0] width 0 height 0
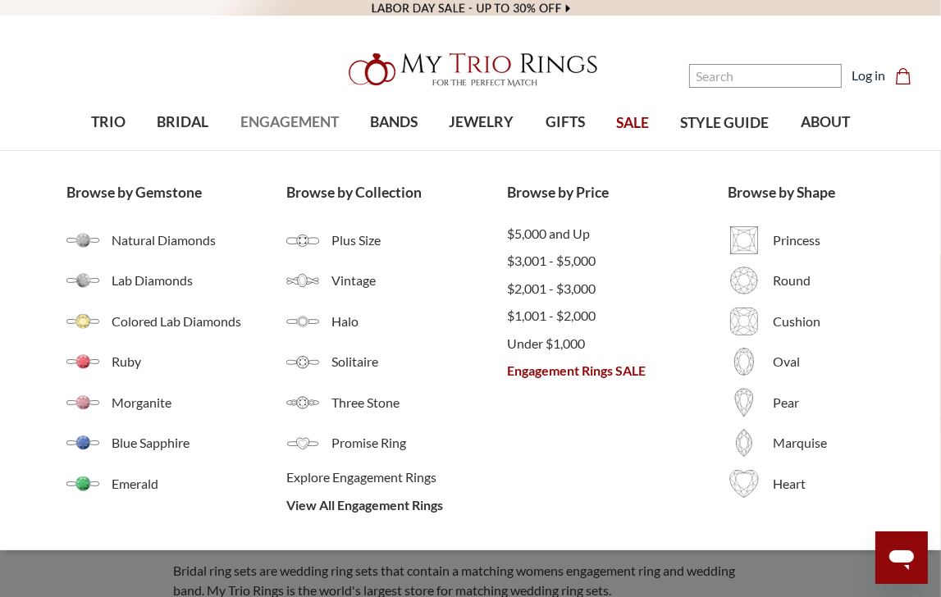
click at [279, 121] on span "ENGAGEMENT" at bounding box center [289, 122] width 98 height 21
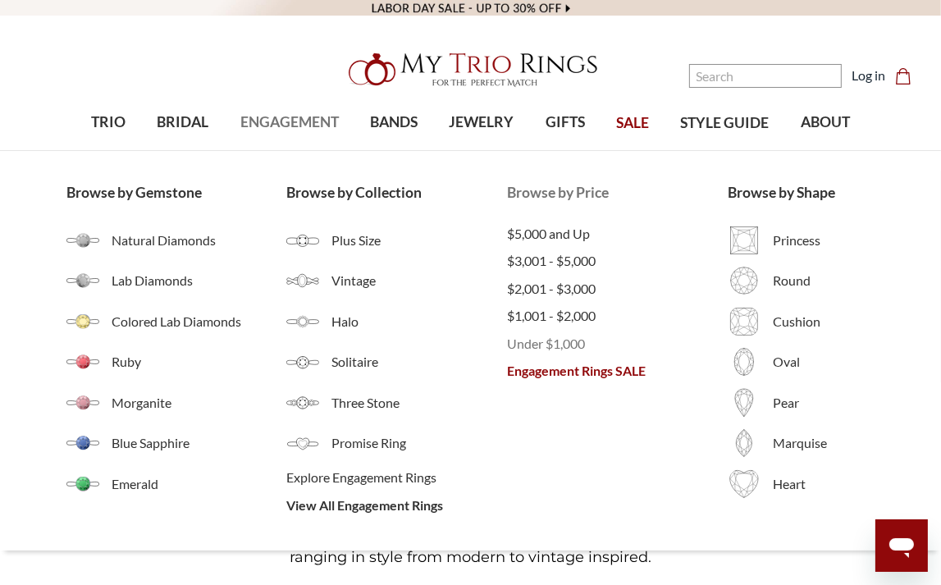
click at [552, 343] on span "Under $1,000" at bounding box center [617, 344] width 221 height 20
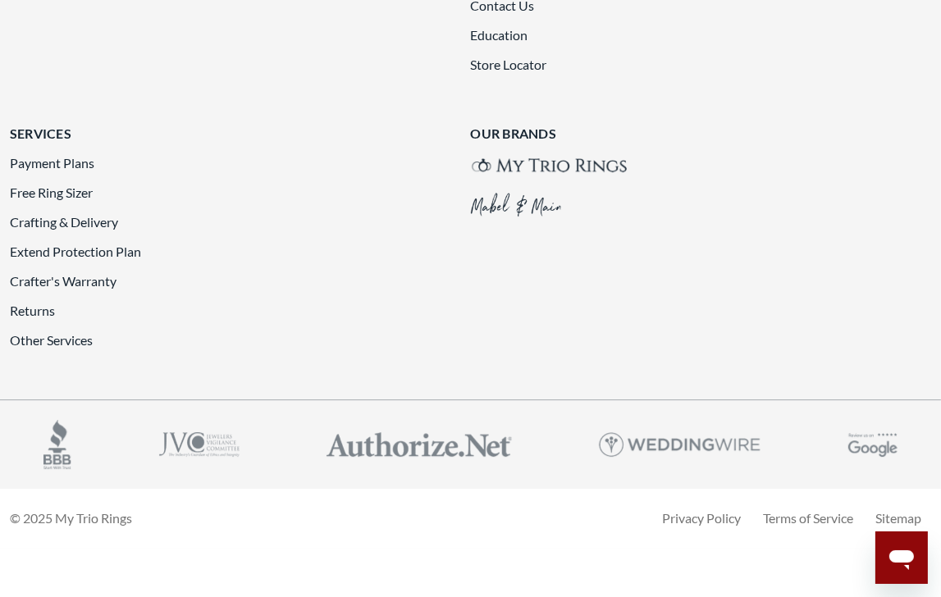
scroll to position [3772, 0]
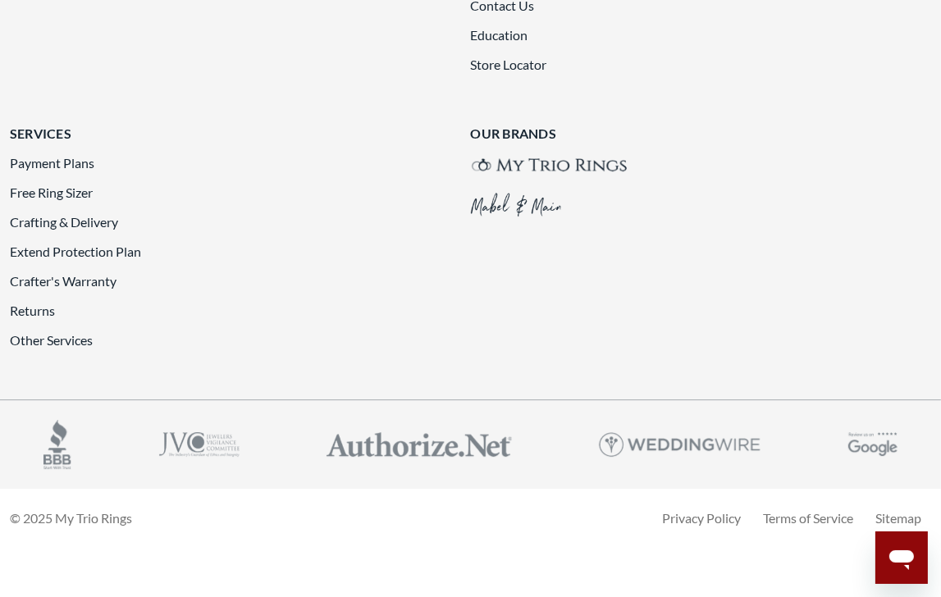
scroll to position [3850, 0]
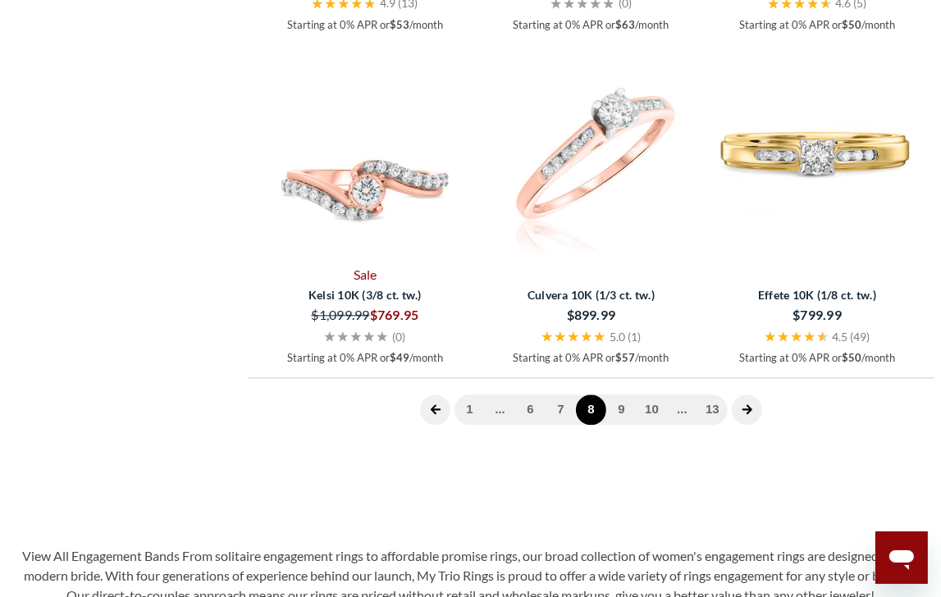
scroll to position [2702, 0]
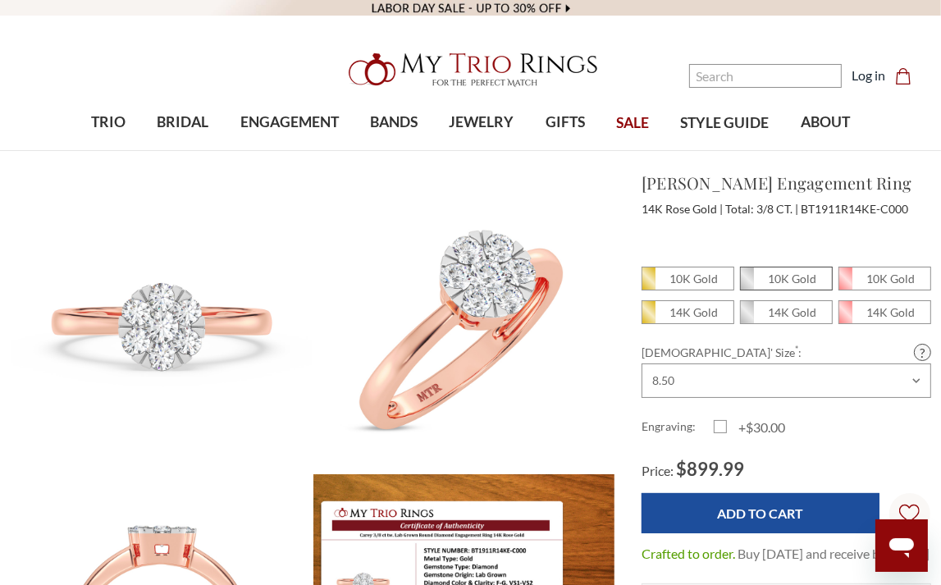
click at [788, 284] on em "10K Gold" at bounding box center [792, 278] width 48 height 14
click at [747, 284] on input "10K Gold" at bounding box center [746, 283] width 1 height 1
radio input "true"
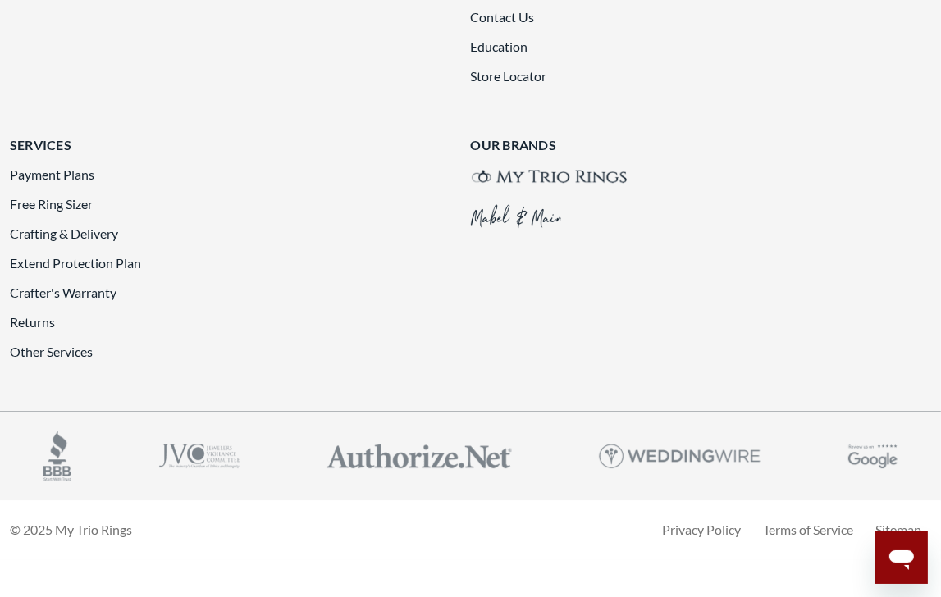
scroll to position [3768, 0]
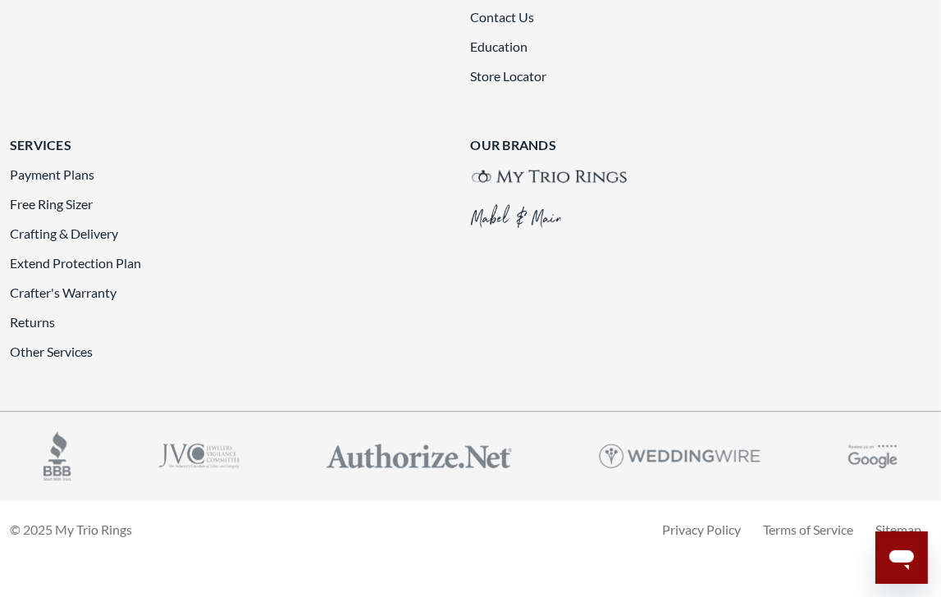
scroll to position [3850, 0]
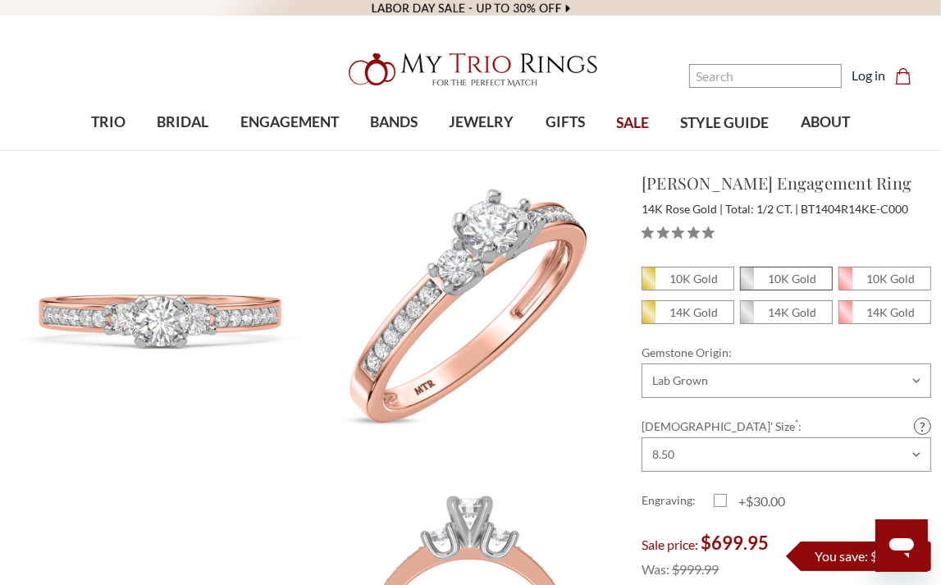
click at [787, 278] on em "10K Gold" at bounding box center [792, 278] width 48 height 14
click at [747, 283] on input "10K Gold" at bounding box center [746, 283] width 1 height 1
radio input "true"
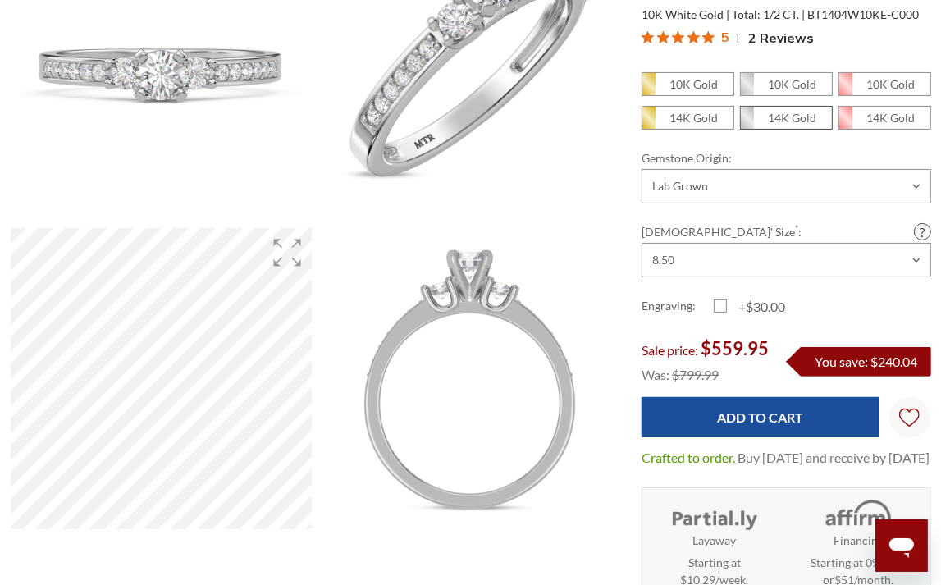
click at [800, 111] on em "14K Gold" at bounding box center [792, 118] width 48 height 14
click at [747, 122] on input "14K Gold" at bounding box center [746, 122] width 1 height 1
radio input "true"
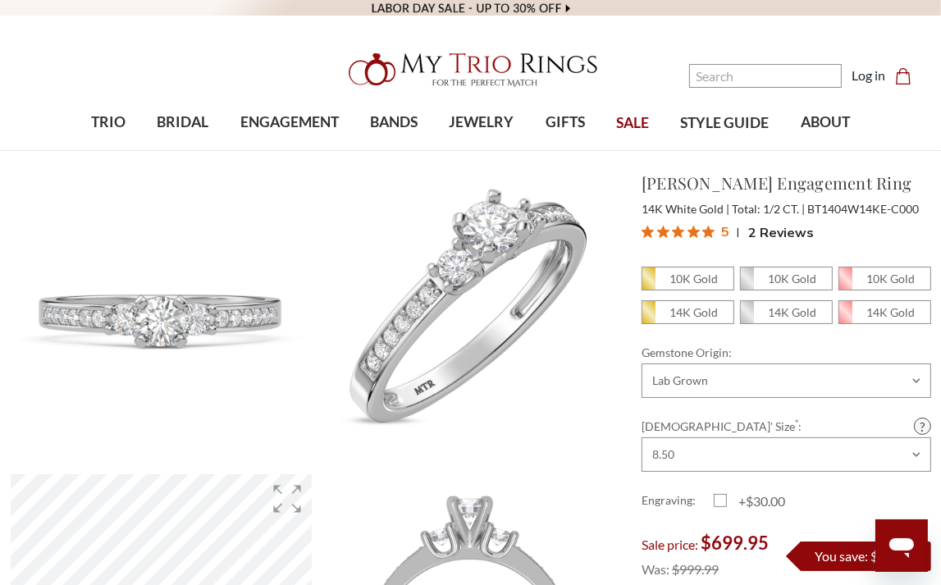
scroll to position [82, 0]
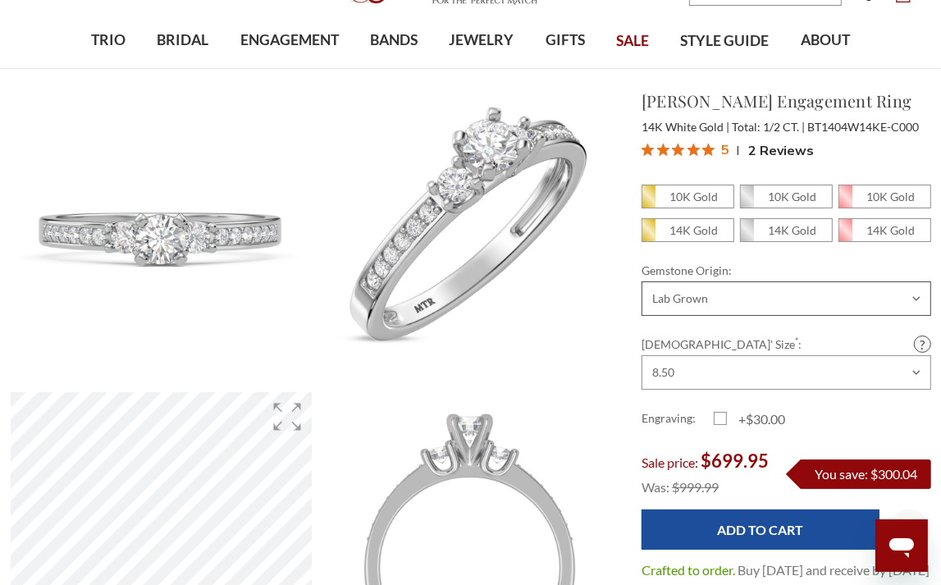
click at [923, 301] on select "Choose Options Natural Lab Grown" at bounding box center [785, 298] width 289 height 34
click at [918, 301] on select "Choose Options Natural Lab Grown" at bounding box center [785, 298] width 289 height 34
select select "21136001"
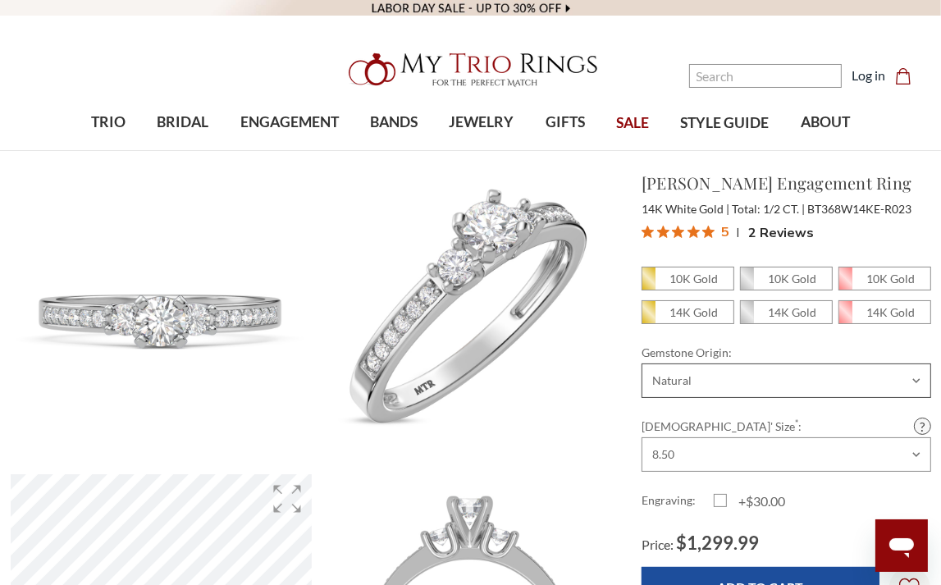
drag, startPoint x: 820, startPoint y: 380, endPoint x: 823, endPoint y: 367, distance: 12.7
click at [822, 374] on select "Choose Options Natural Lab Grown" at bounding box center [785, 380] width 289 height 34
select select "21325974"
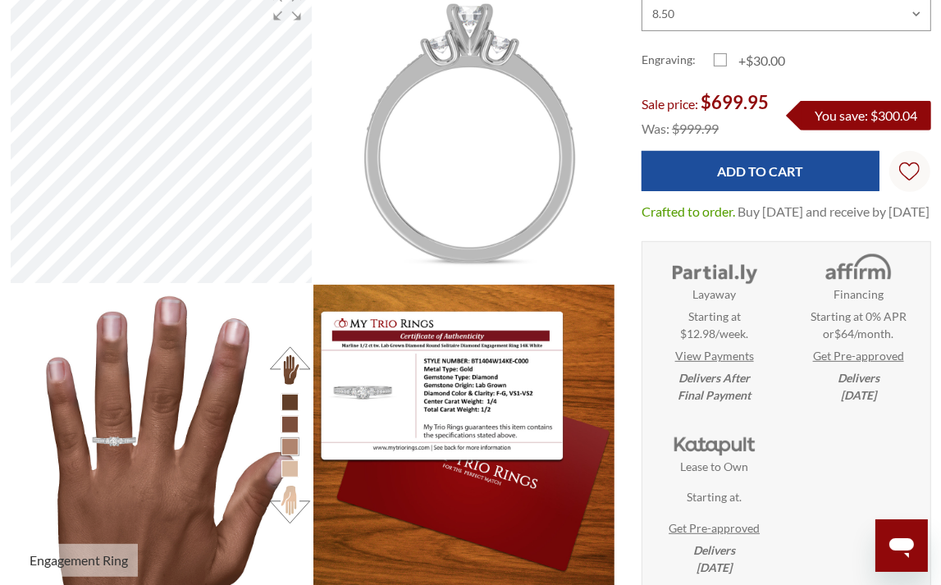
scroll to position [601, 909]
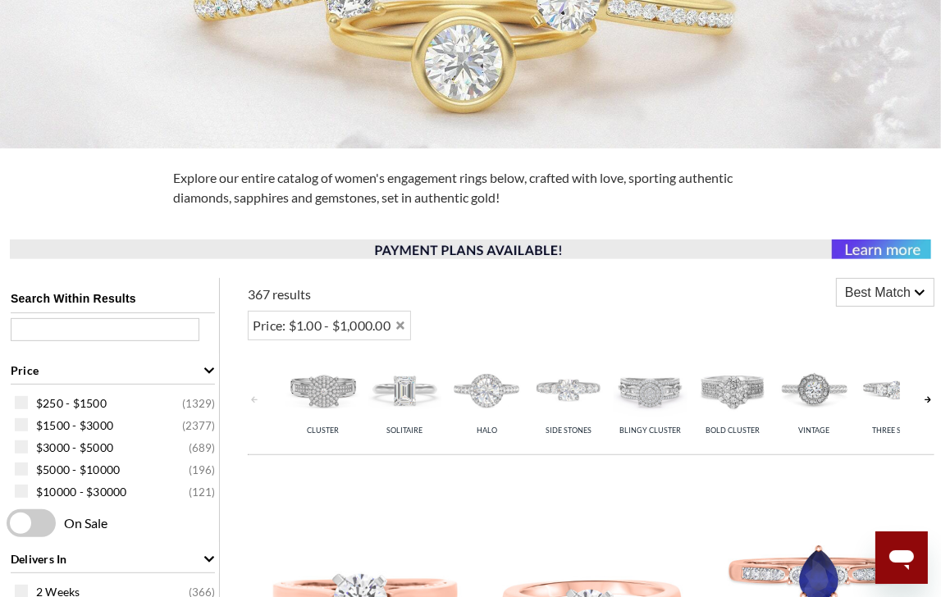
scroll to position [671, 0]
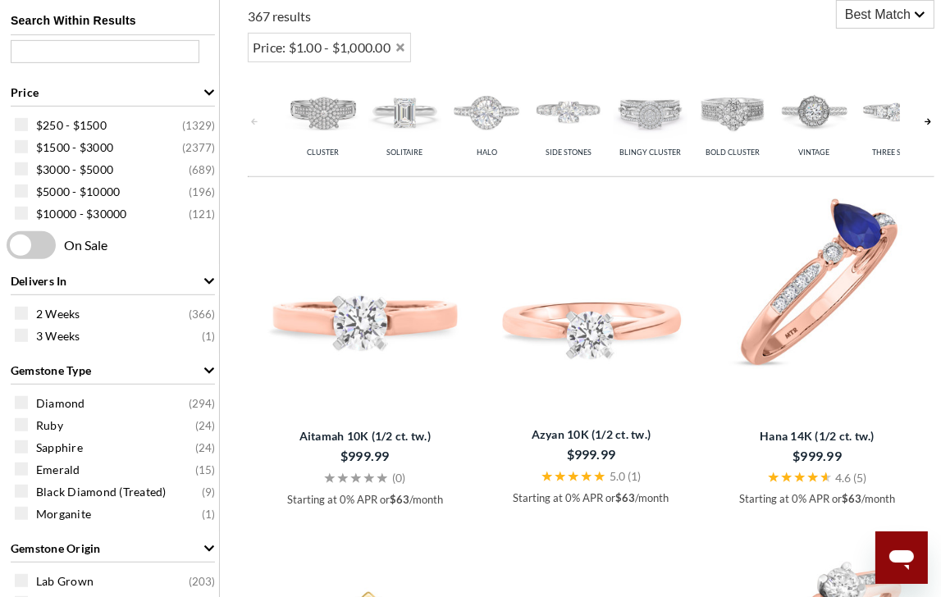
drag, startPoint x: 746, startPoint y: 198, endPoint x: 859, endPoint y: 198, distance: 112.4
click at [859, 198] on div "Hana 14K (1/2 ct. tw.) $999.99 4.6 ( 5 ) Starting at 0% APR or $63 /month" at bounding box center [817, 348] width 218 height 326
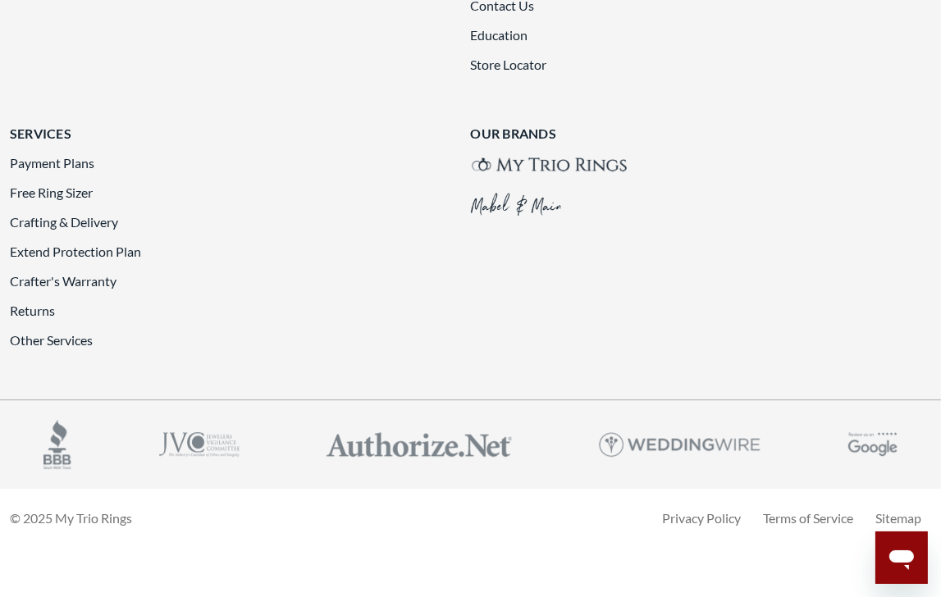
scroll to position [3951, 0]
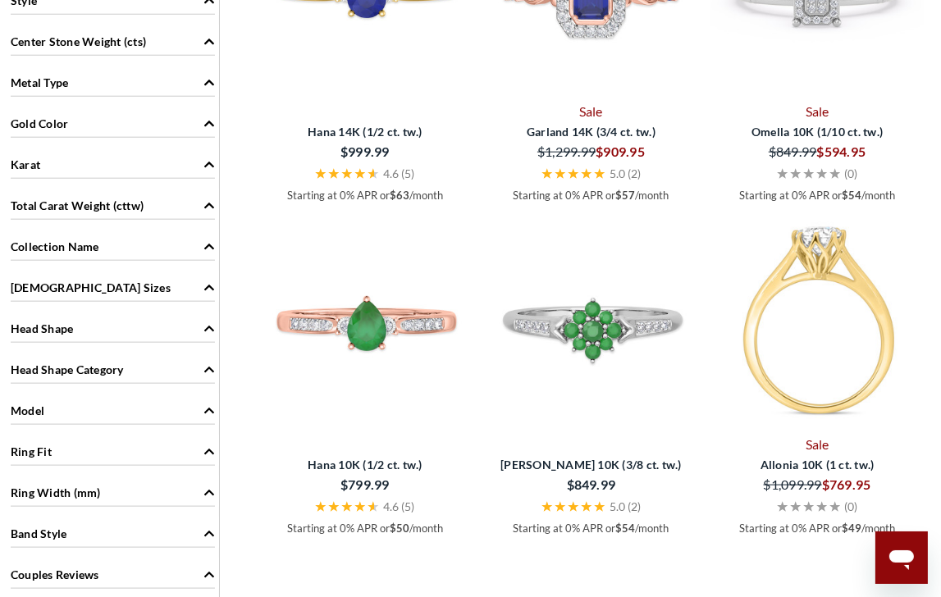
scroll to position [1390, 0]
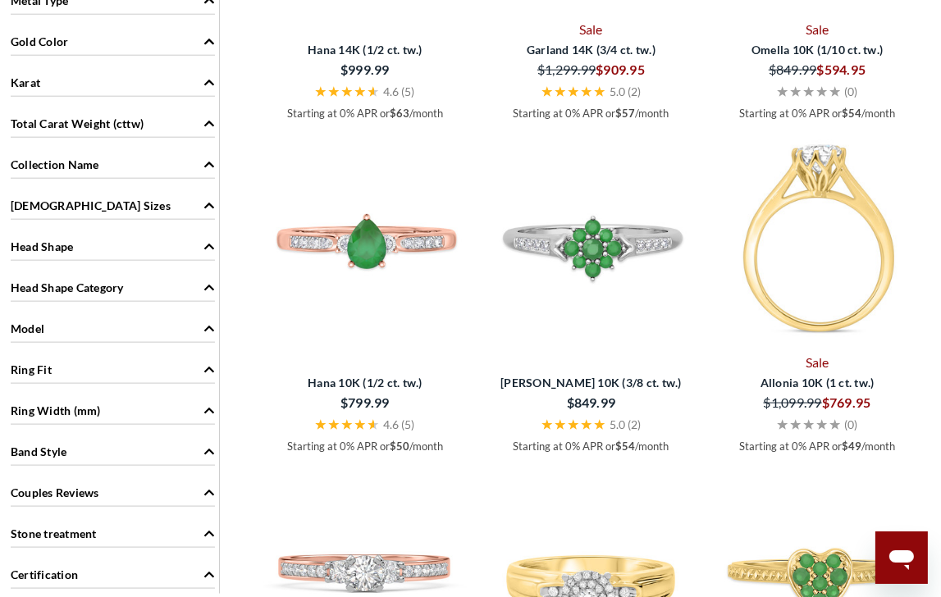
click at [824, 187] on img at bounding box center [816, 240] width 213 height 213
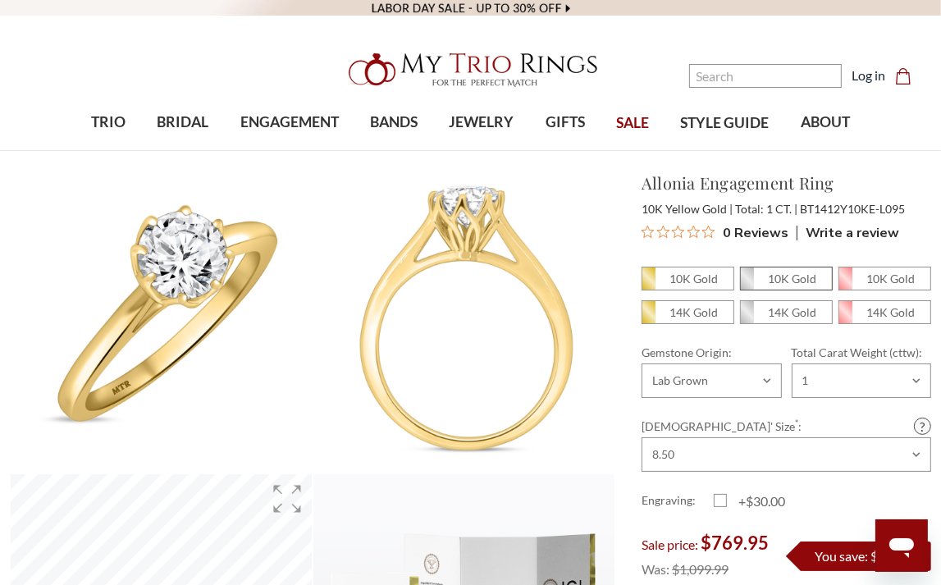
click at [800, 280] on em "10K Gold" at bounding box center [792, 278] width 48 height 14
click at [747, 283] on input "10K Gold" at bounding box center [746, 283] width 1 height 1
radio input "true"
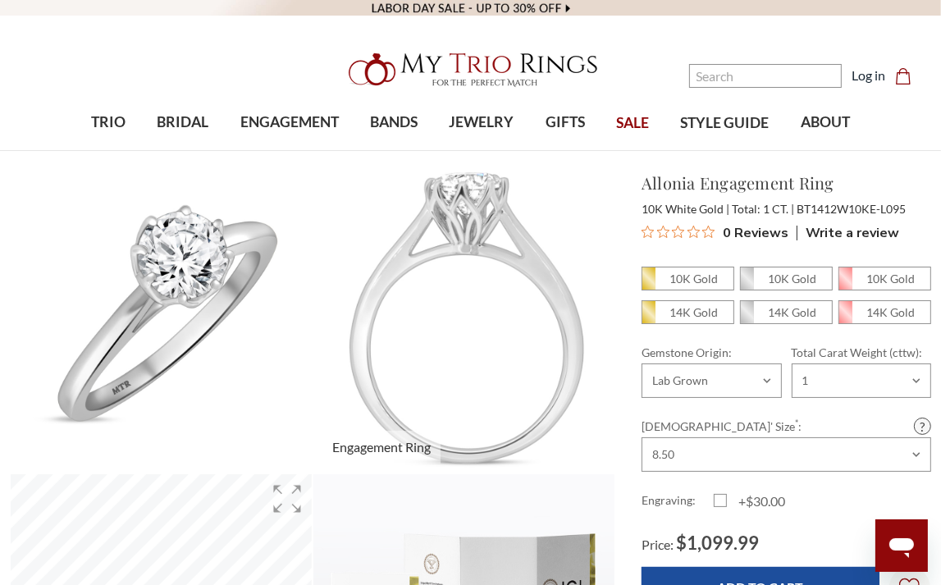
scroll to position [82, 0]
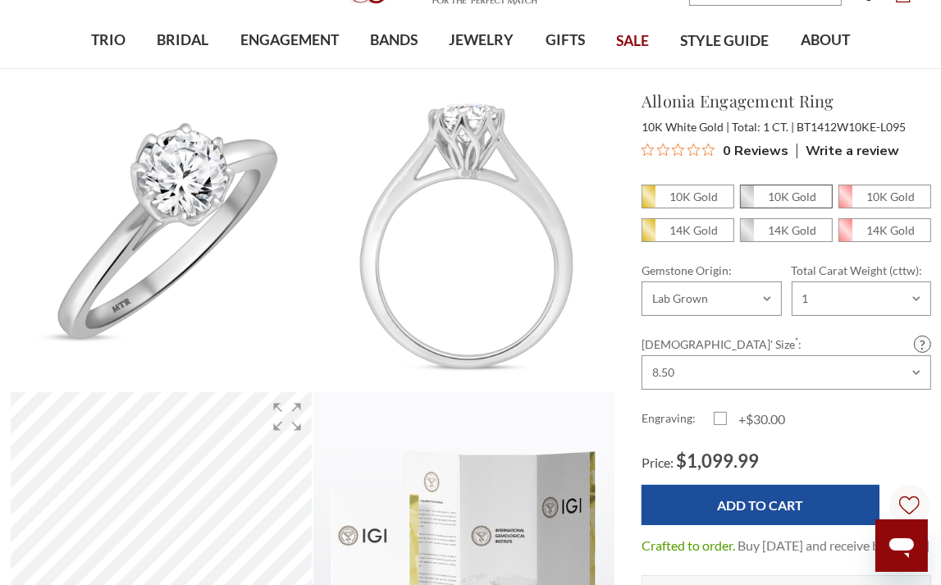
click at [768, 194] on em "10K Gold" at bounding box center [792, 196] width 48 height 14
click at [747, 201] on input "10K Gold" at bounding box center [746, 201] width 1 height 1
radio input "true"
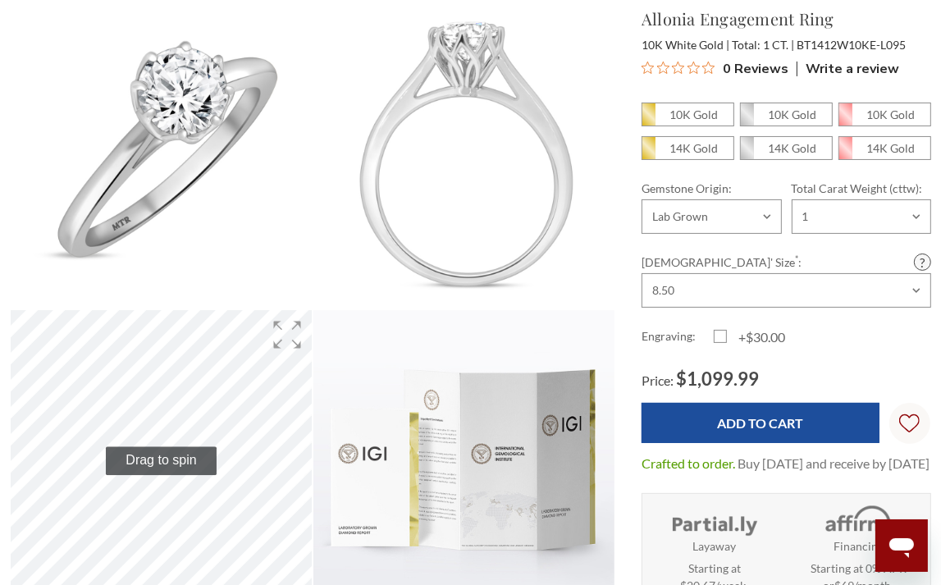
scroll to position [82, 0]
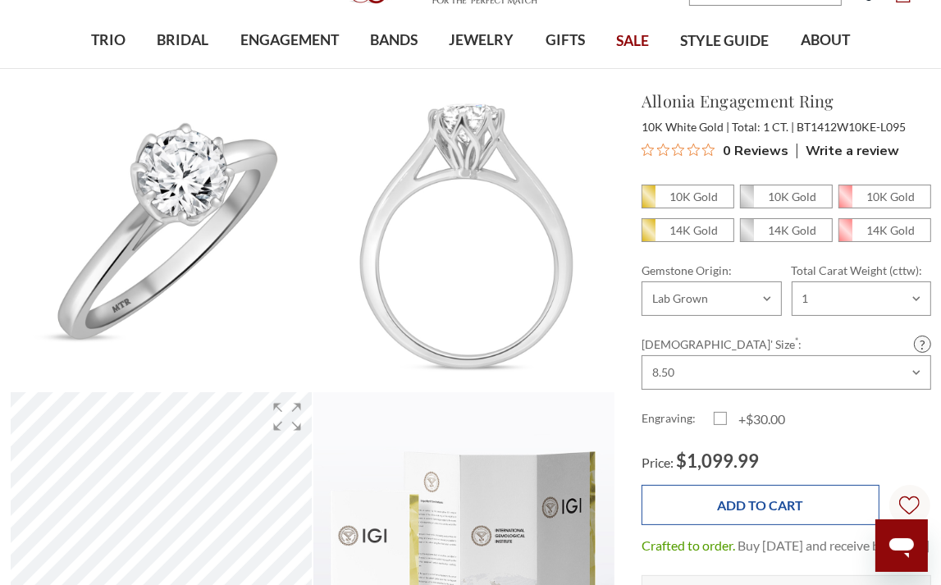
click at [759, 504] on input "Add to Cart" at bounding box center [760, 505] width 238 height 40
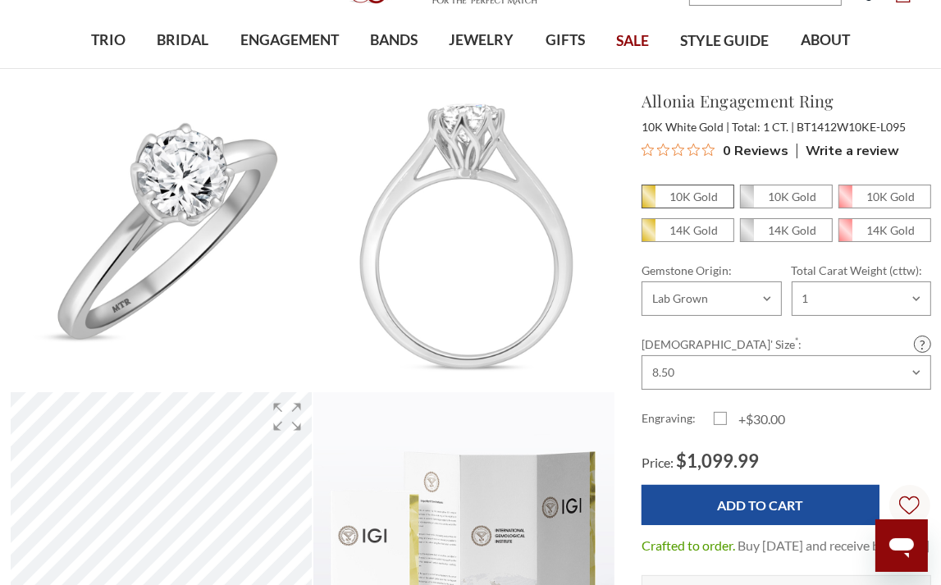
click at [679, 194] on em "10K Gold" at bounding box center [693, 196] width 48 height 14
click at [649, 201] on input "10K Gold" at bounding box center [648, 201] width 1 height 1
radio input "true"
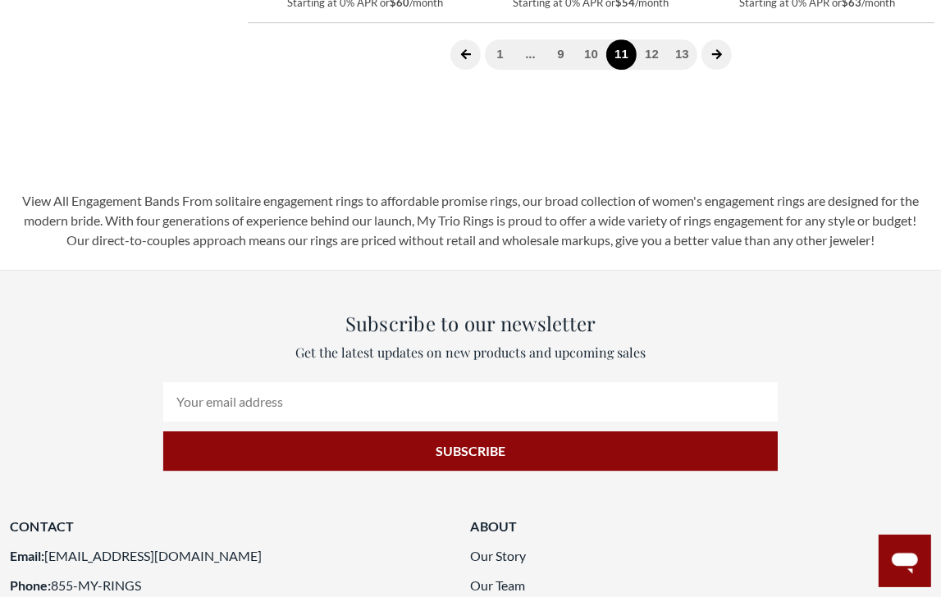
scroll to position [3850, 0]
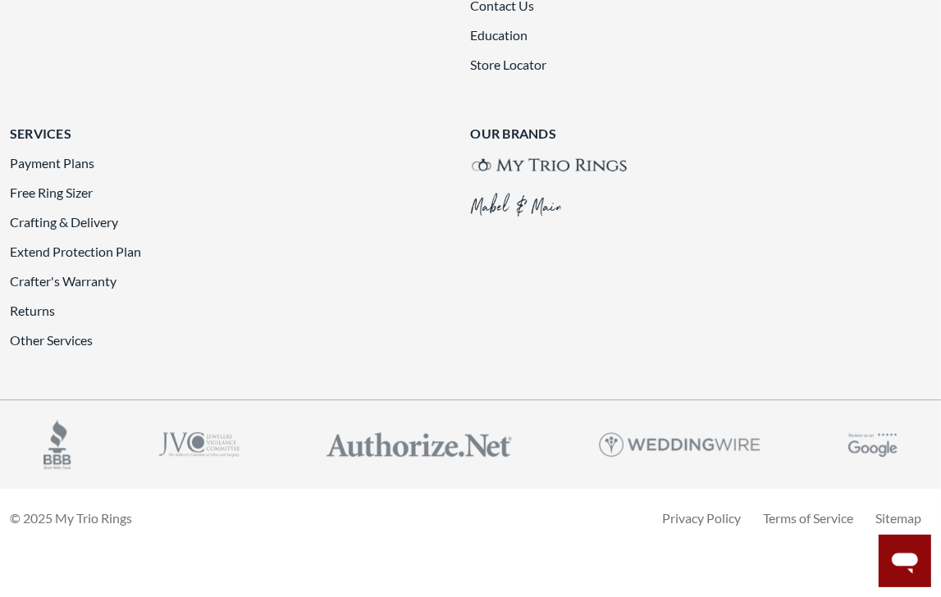
scroll to position [3686, 0]
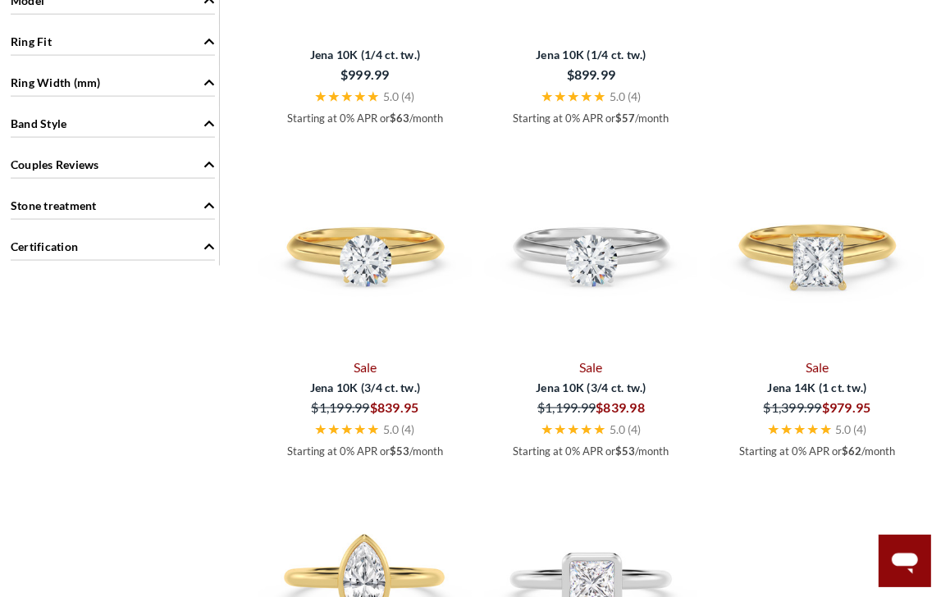
scroll to position [1800, 0]
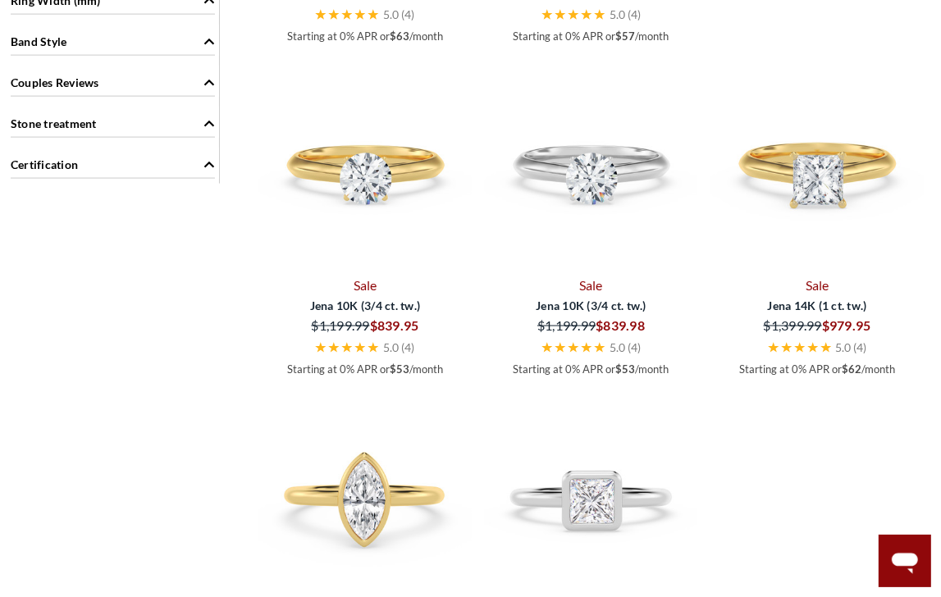
click at [569, 326] on div "$1,199.99" at bounding box center [541, 325] width 111 height 23
click at [571, 314] on span "Jena 10K (3/4 ct. tw.)" at bounding box center [592, 305] width 212 height 17
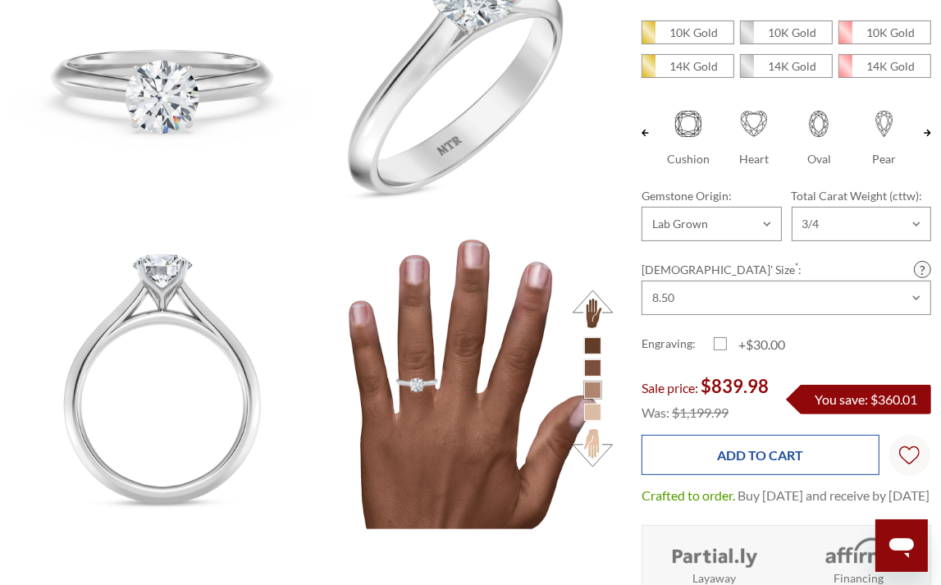
click at [761, 461] on input "Add to Cart" at bounding box center [760, 455] width 238 height 40
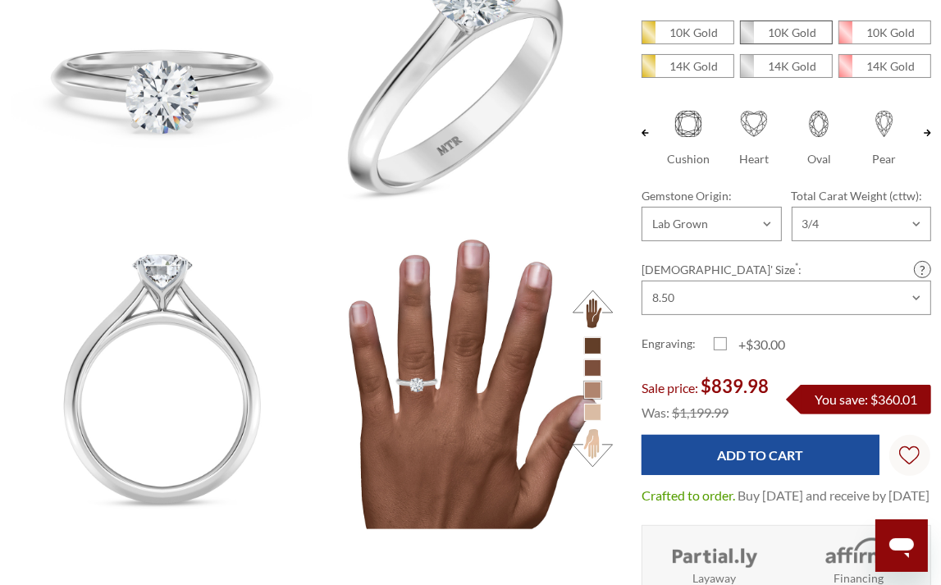
click at [805, 35] on em "10K Gold" at bounding box center [792, 32] width 48 height 14
click at [747, 37] on input "10K Gold" at bounding box center [746, 37] width 1 height 1
radio input "true"
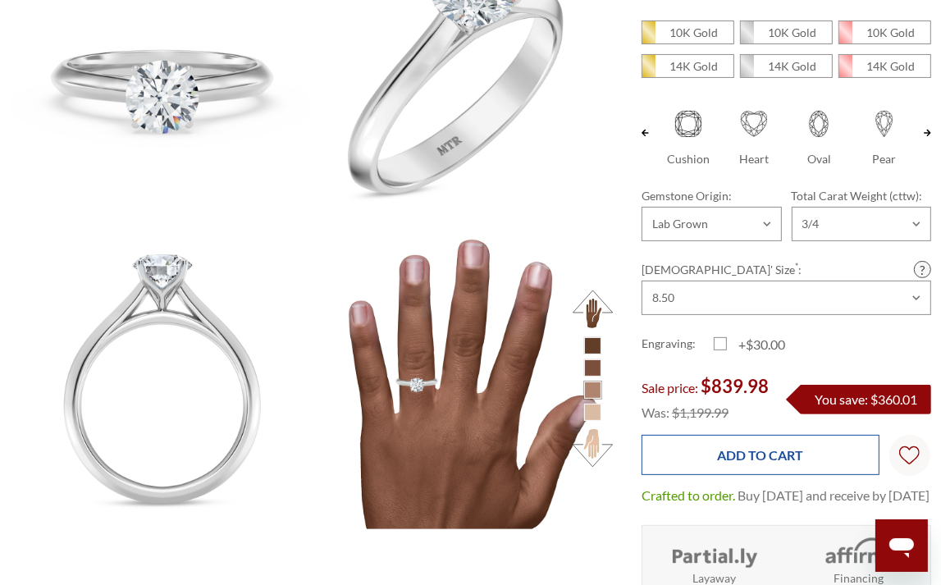
click at [747, 463] on input "Add to Cart" at bounding box center [760, 455] width 238 height 40
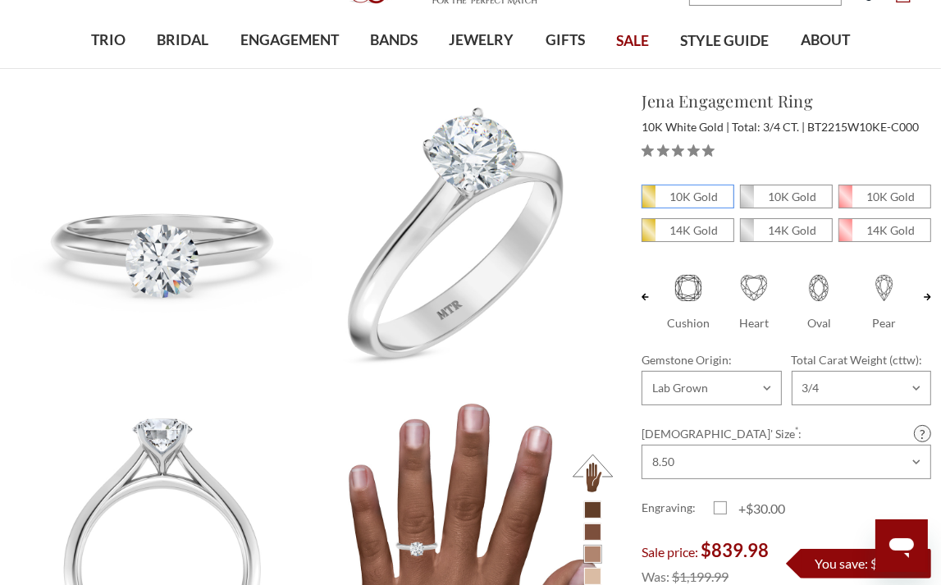
scroll to position [164, 0]
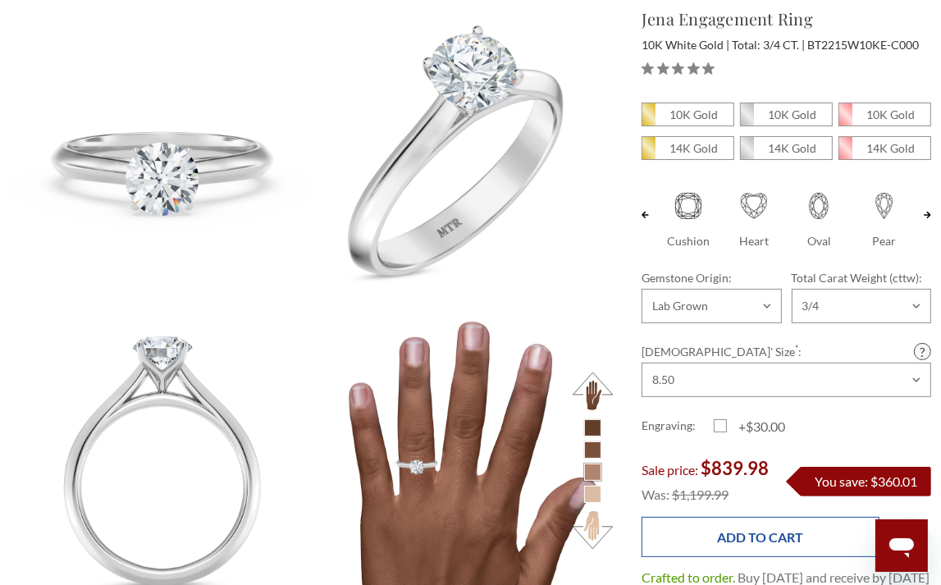
click at [766, 547] on input "Add to Cart" at bounding box center [760, 537] width 238 height 40
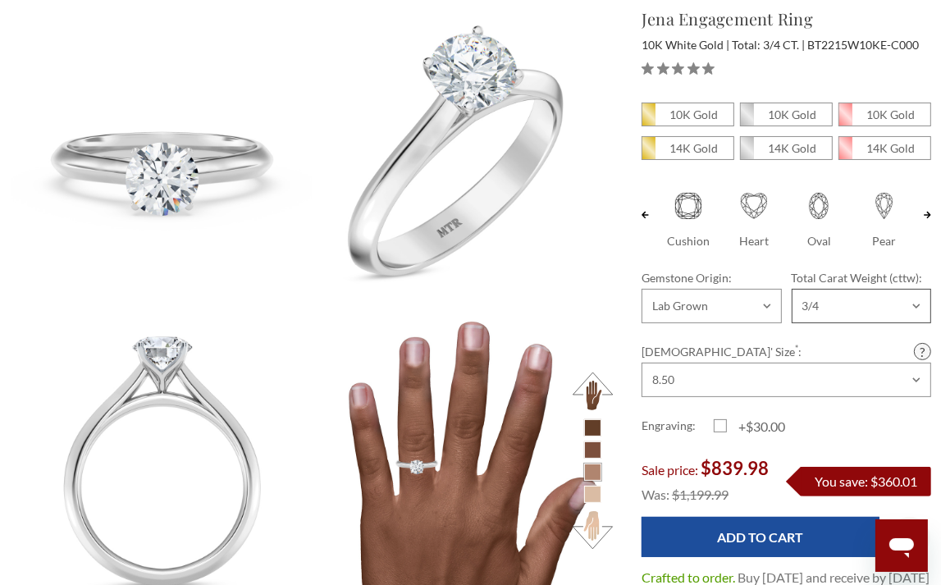
click at [877, 319] on select "Choose Options 1/4 1/2 3/4 1 2 3" at bounding box center [860, 306] width 139 height 34
select select "21403298"
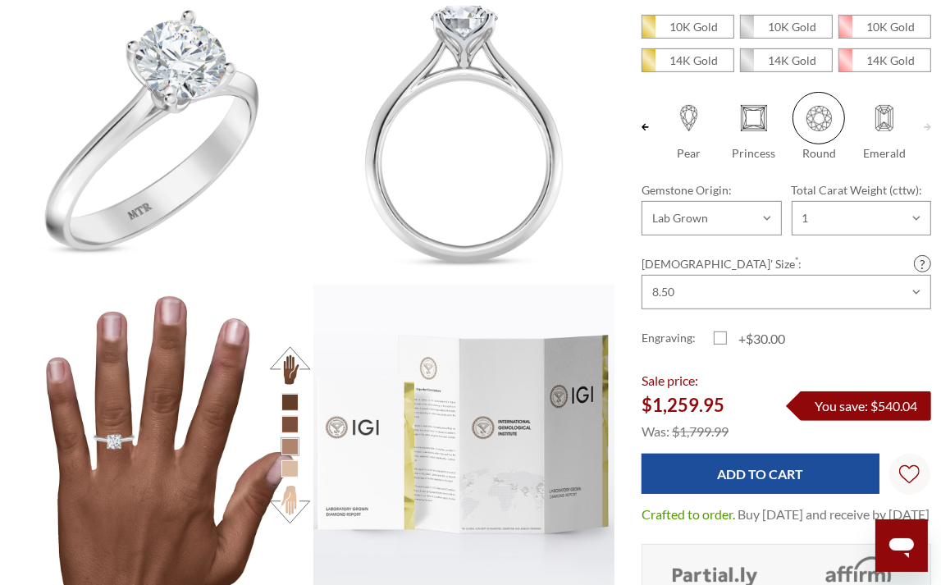
scroll to position [574, 0]
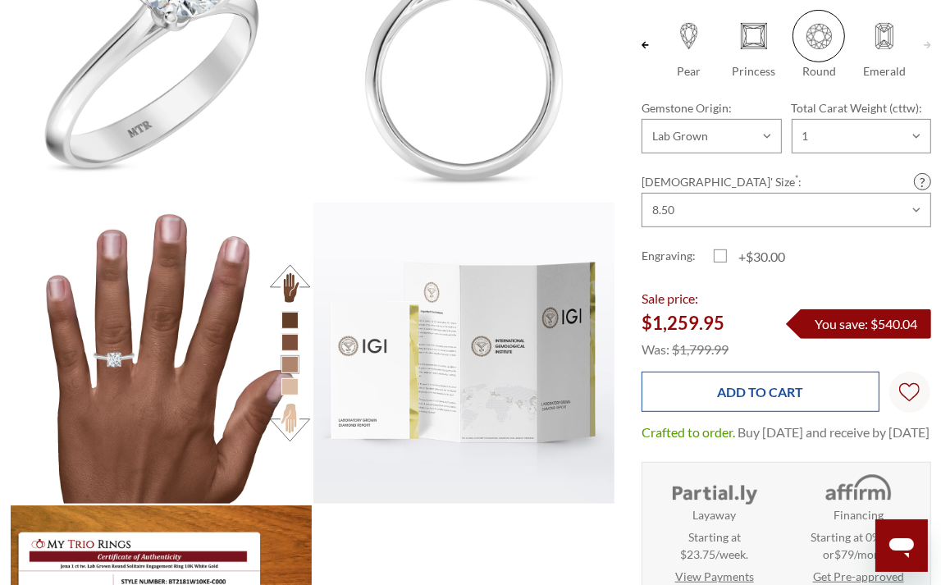
click at [802, 379] on input "Add to Cart" at bounding box center [760, 392] width 238 height 40
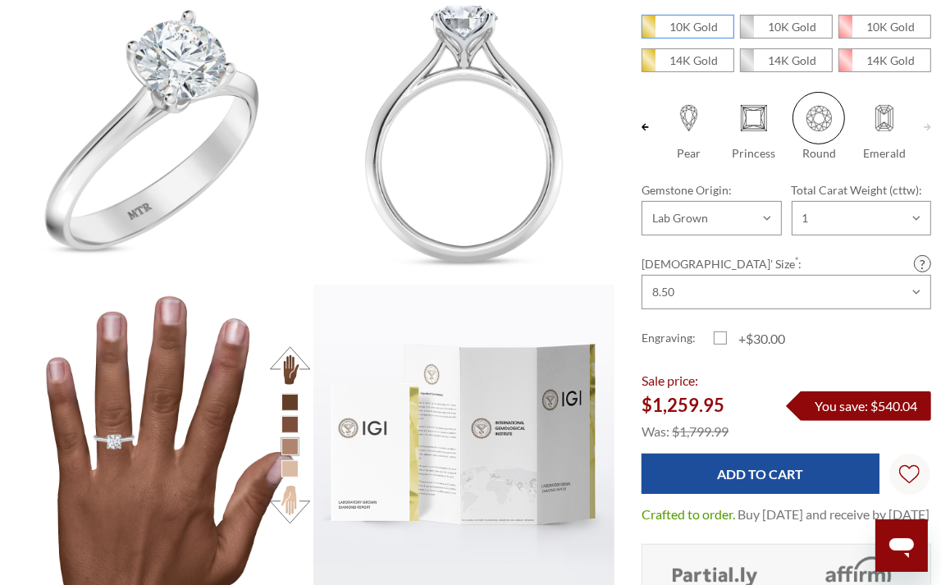
scroll to position [328, 0]
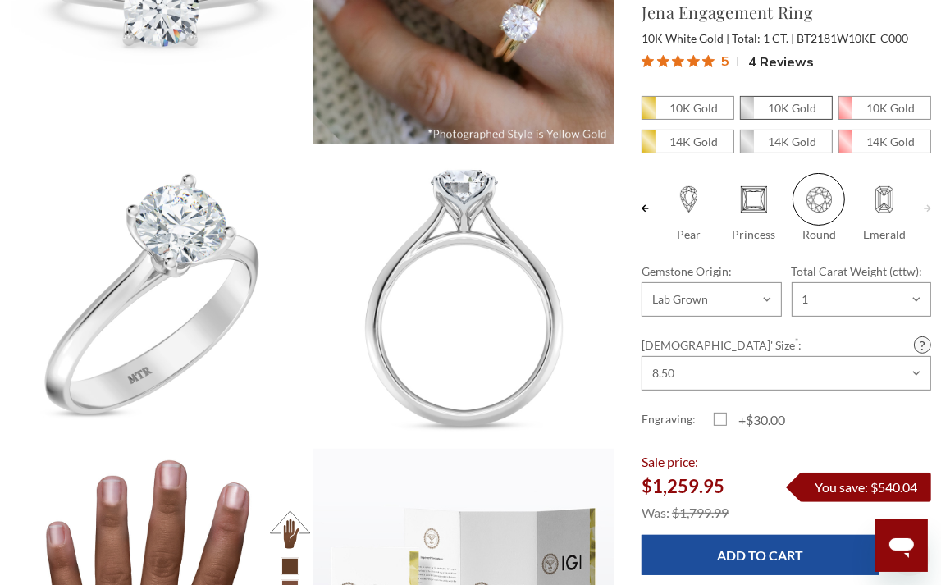
click at [792, 105] on em "10K Gold" at bounding box center [792, 108] width 48 height 14
click at [747, 112] on input "10K Gold" at bounding box center [746, 112] width 1 height 1
radio input "true"
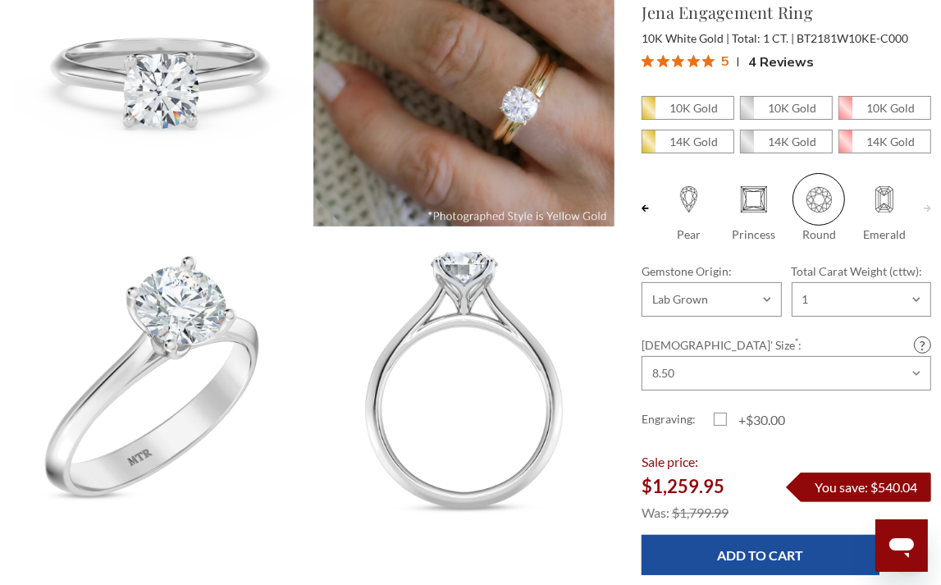
click at [700, 544] on div "10K Gold 10K Gold" at bounding box center [785, 355] width 289 height 519
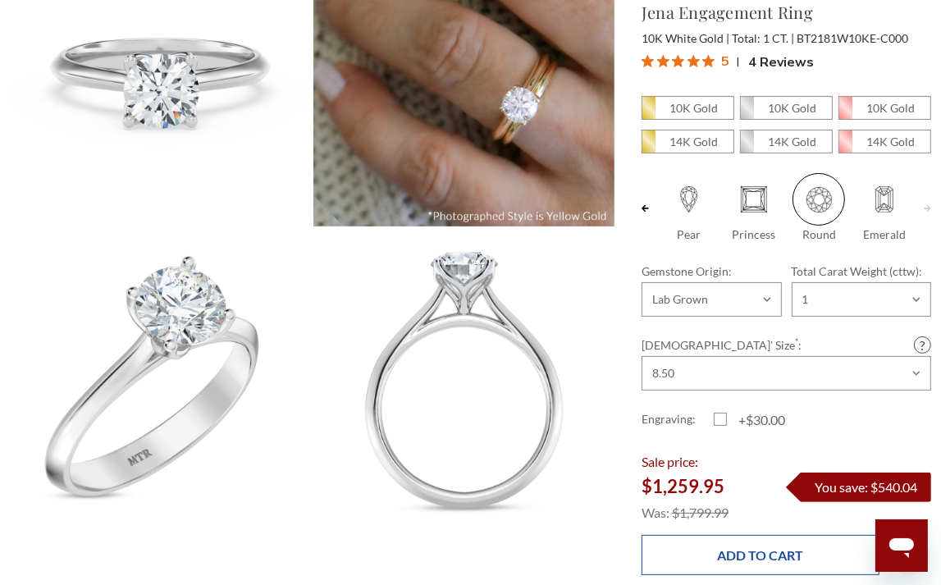
click at [739, 561] on input "Add to Cart" at bounding box center [760, 555] width 238 height 40
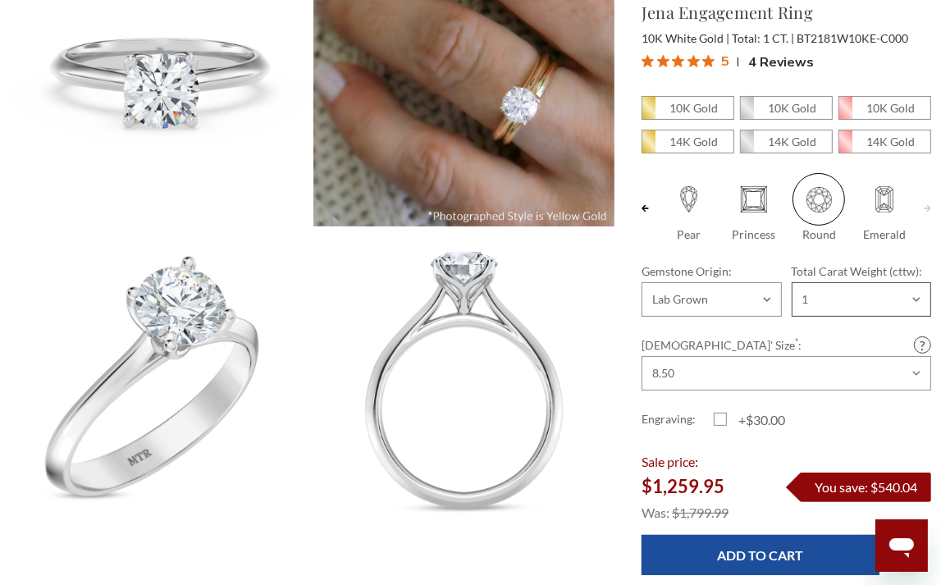
click at [923, 312] on select "Choose Options 1/4 1/2 3/4 1 2 3" at bounding box center [860, 299] width 139 height 34
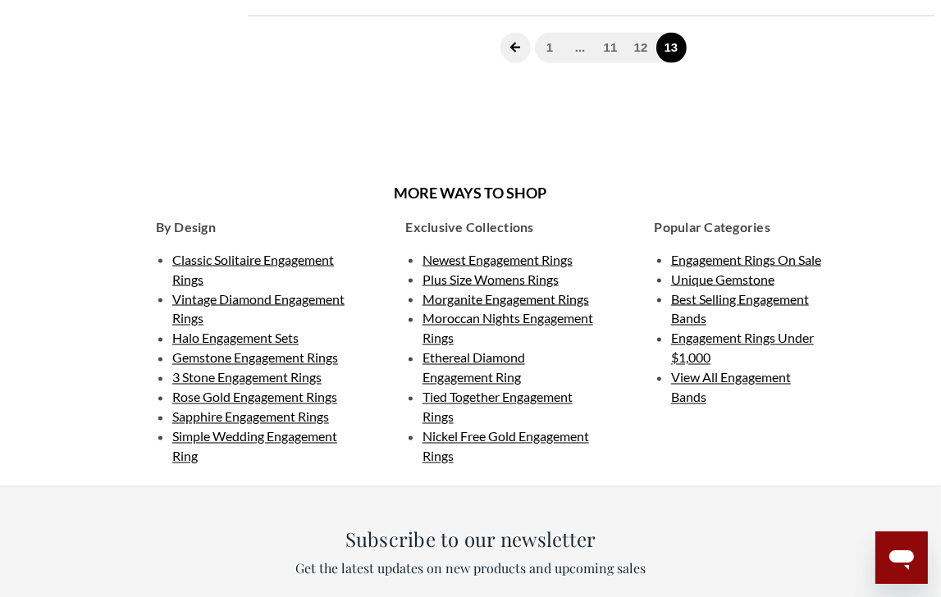
scroll to position [2128, 0]
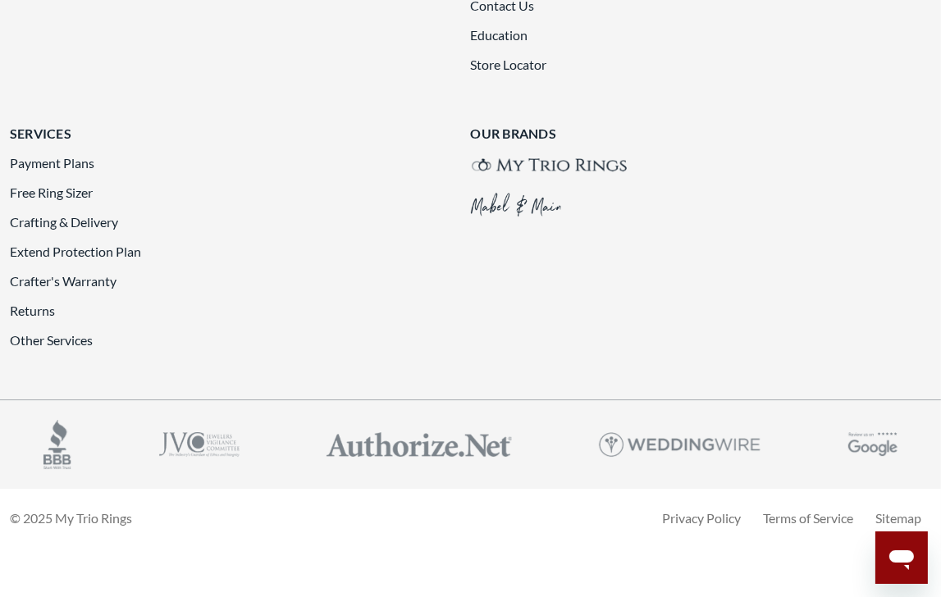
scroll to position [3909, 0]
